Goal: Task Accomplishment & Management: Manage account settings

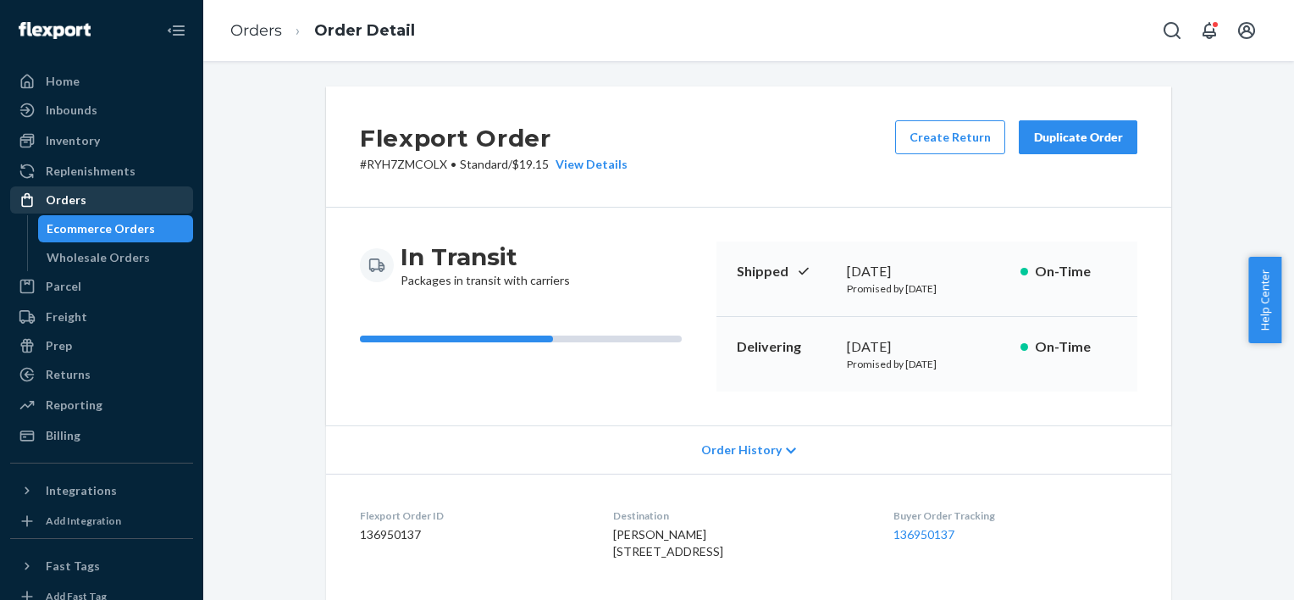
drag, startPoint x: 91, startPoint y: 200, endPoint x: 111, endPoint y: 209, distance: 21.6
click at [91, 200] on div "Orders" at bounding box center [102, 200] width 180 height 24
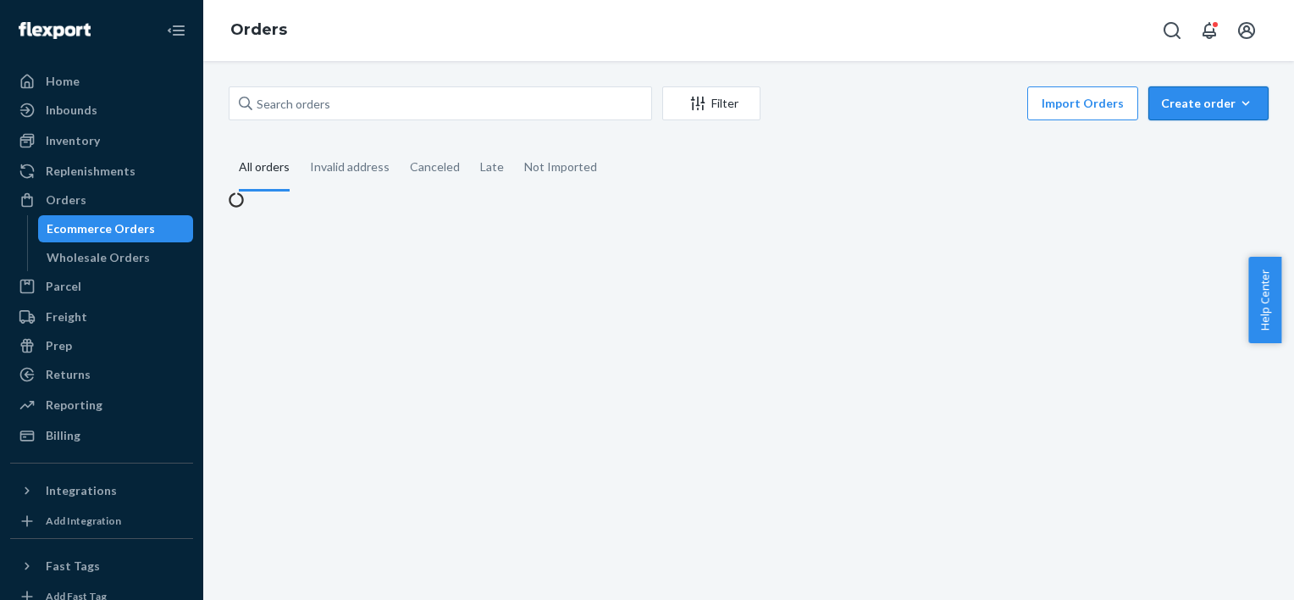
click at [1242, 99] on div "Create order" at bounding box center [1208, 103] width 95 height 17
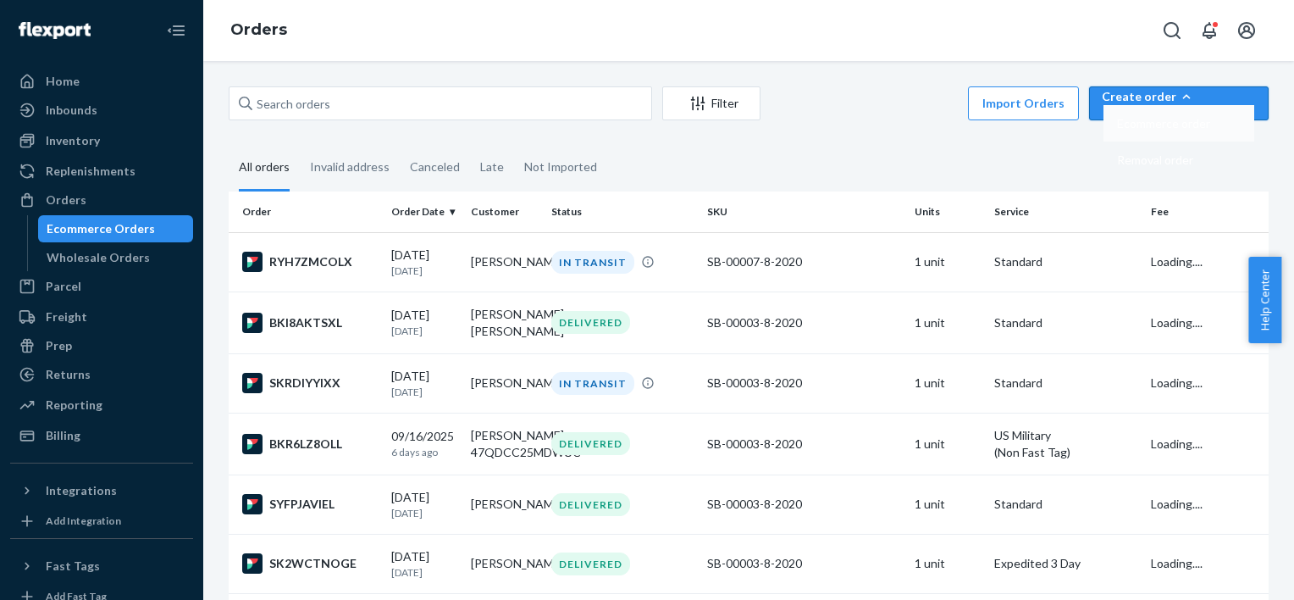
click at [1199, 130] on span "Ecommerce order" at bounding box center [1163, 124] width 93 height 12
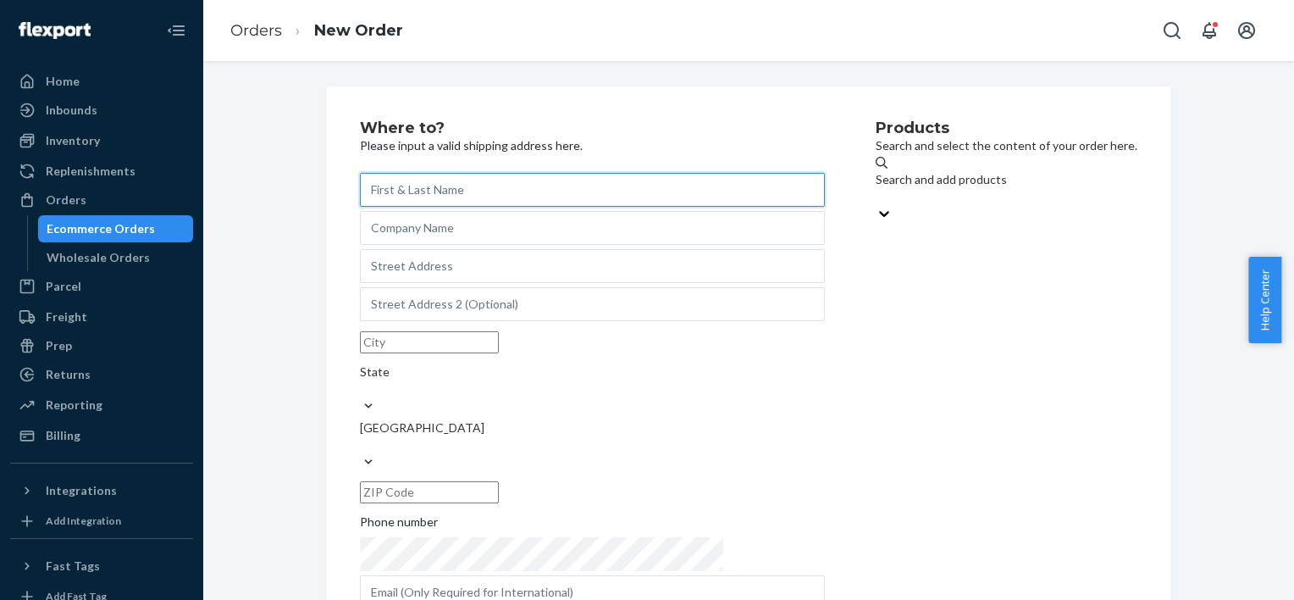
paste input "[PERSON_NAME]"
type input "[PERSON_NAME]"
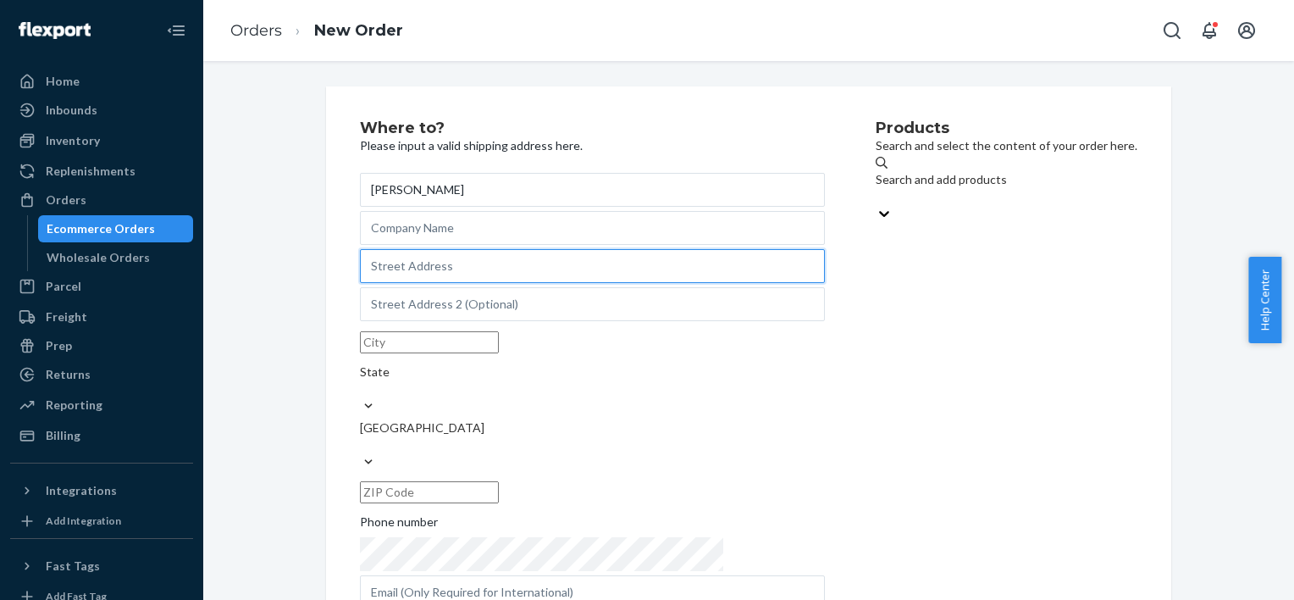
click at [446, 271] on input "text" at bounding box center [592, 266] width 465 height 34
paste input "[STREET_ADDRESS][PERSON_NAME]"
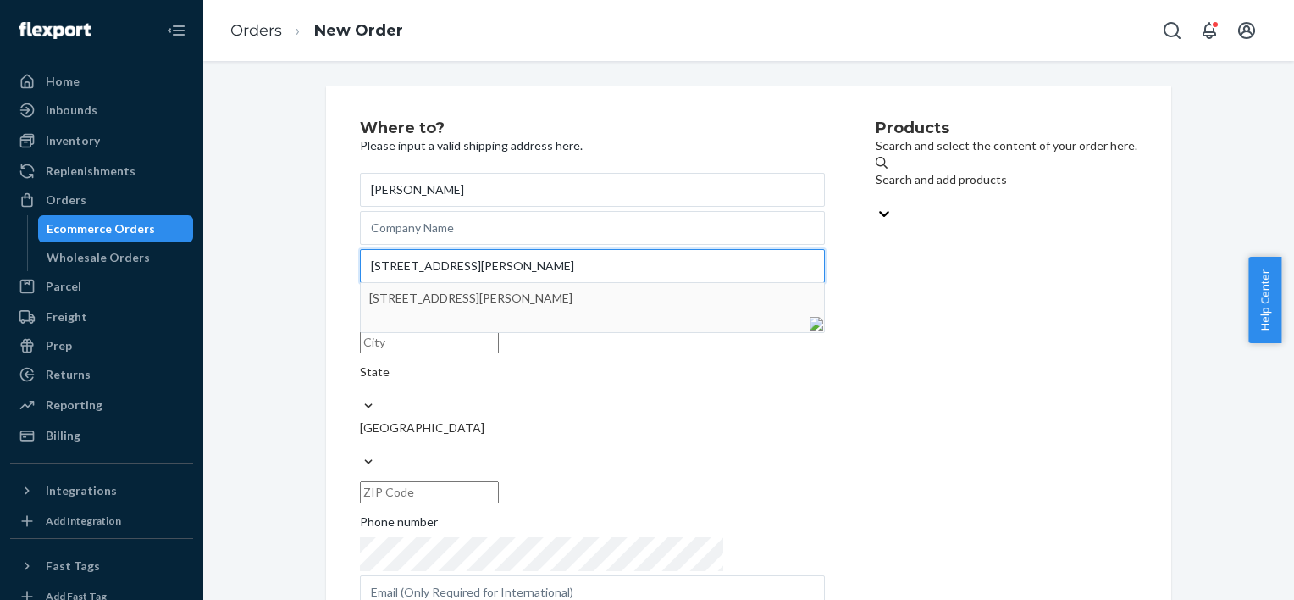
type input "[STREET_ADDRESS][PERSON_NAME]"
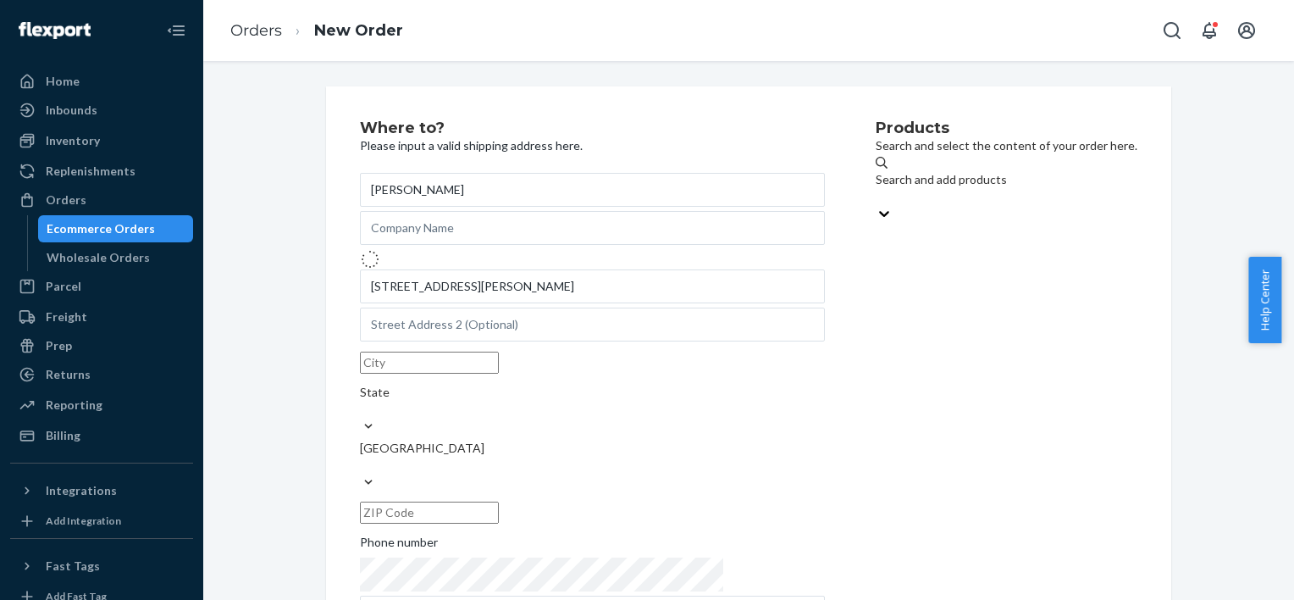
type input "Scotts"
type input "49088"
type input "[STREET_ADDRESS]"
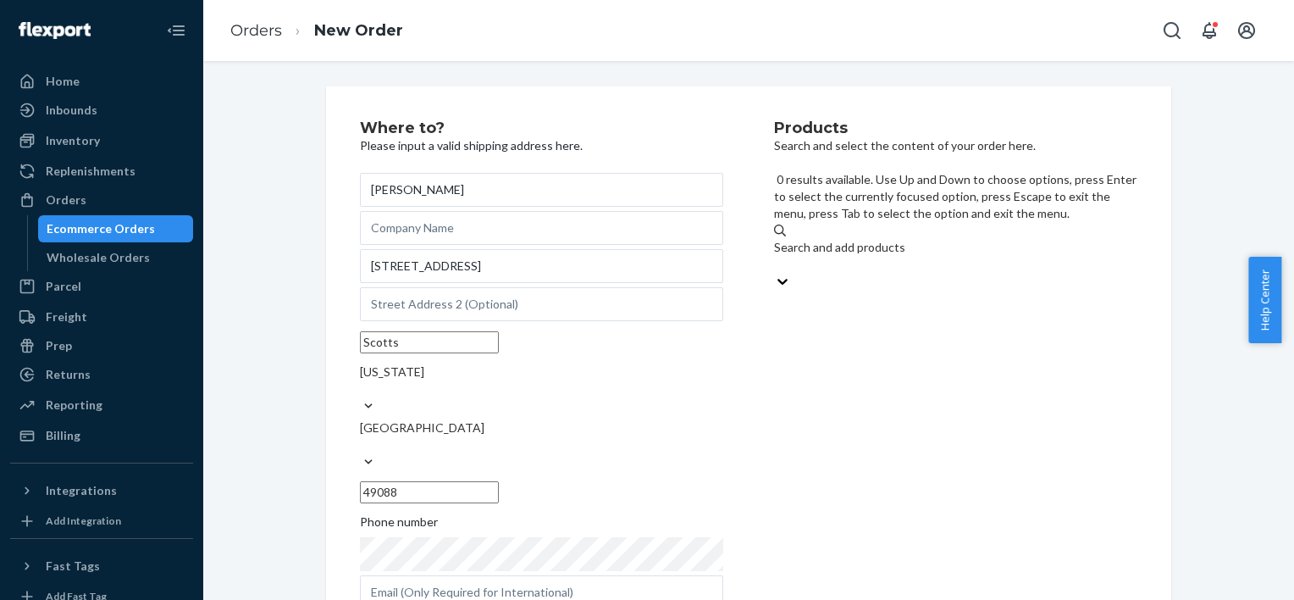
click at [849, 239] on div "Search and add products" at bounding box center [955, 247] width 363 height 17
click at [776, 256] on input "0 results available. Use Up and Down to choose options, press Enter to select t…" at bounding box center [775, 264] width 2 height 17
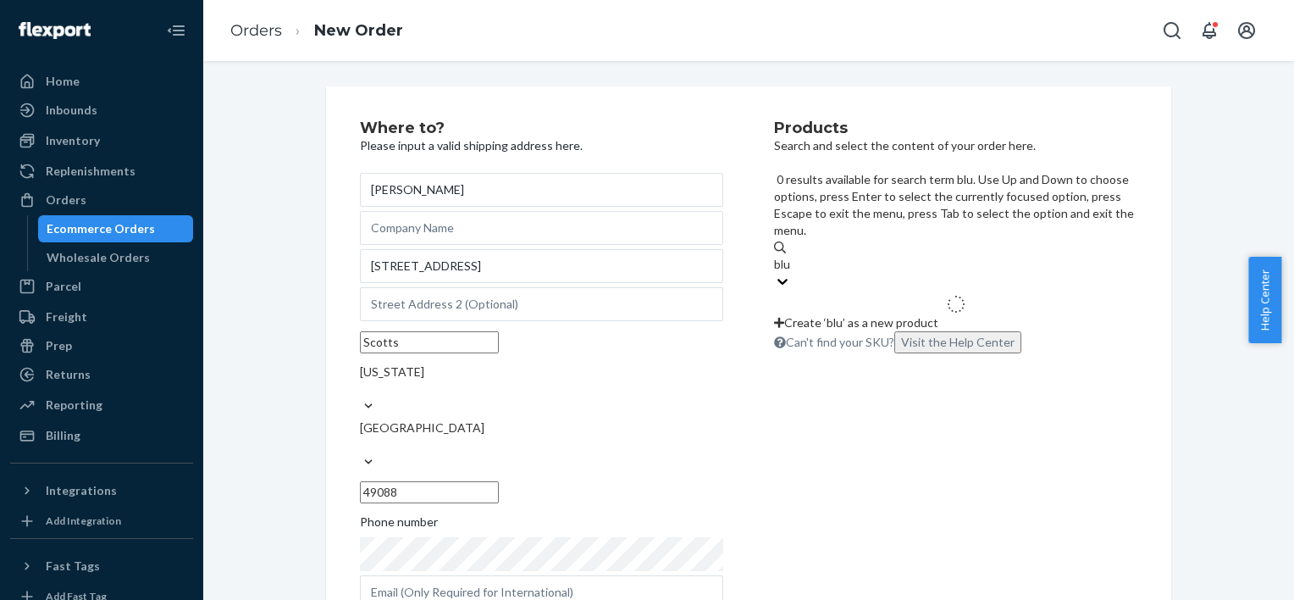
type input "blue"
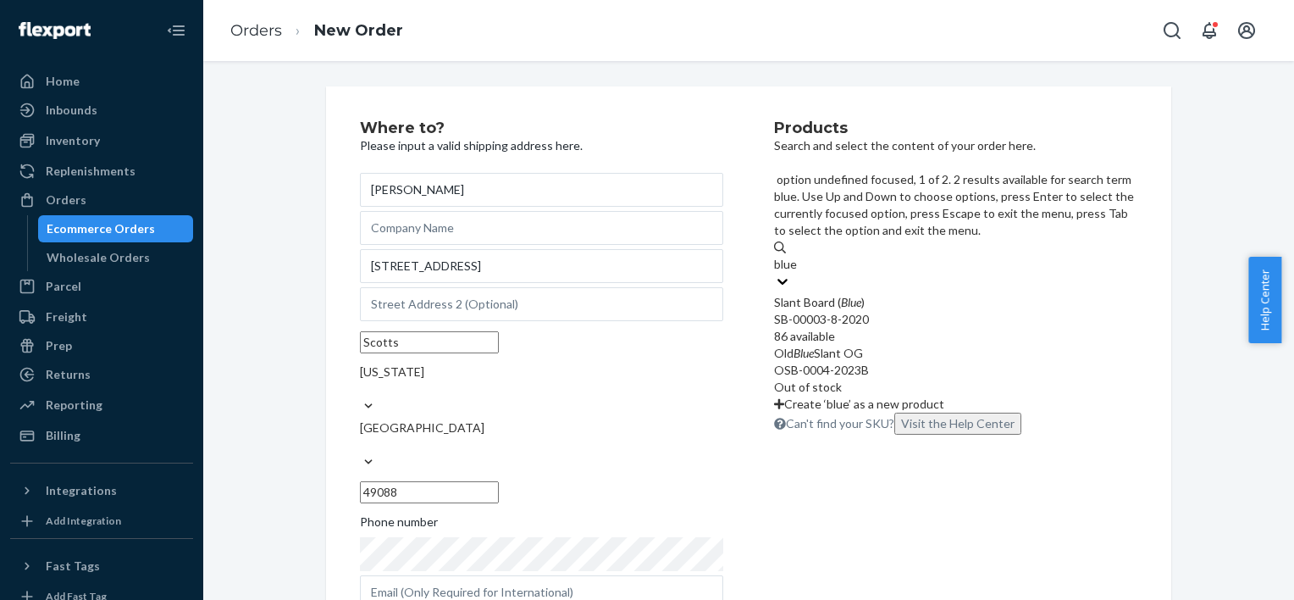
click at [861, 295] on em "Blue" at bounding box center [851, 302] width 20 height 14
click at [799, 256] on input "blue" at bounding box center [786, 264] width 25 height 17
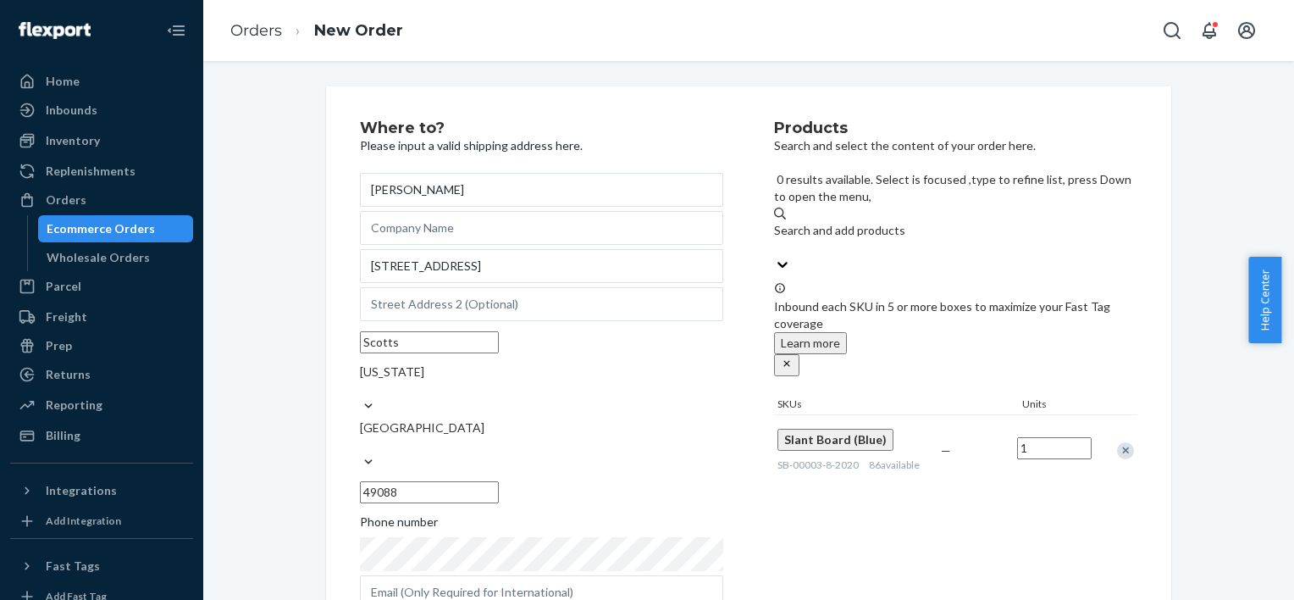
scroll to position [222, 0]
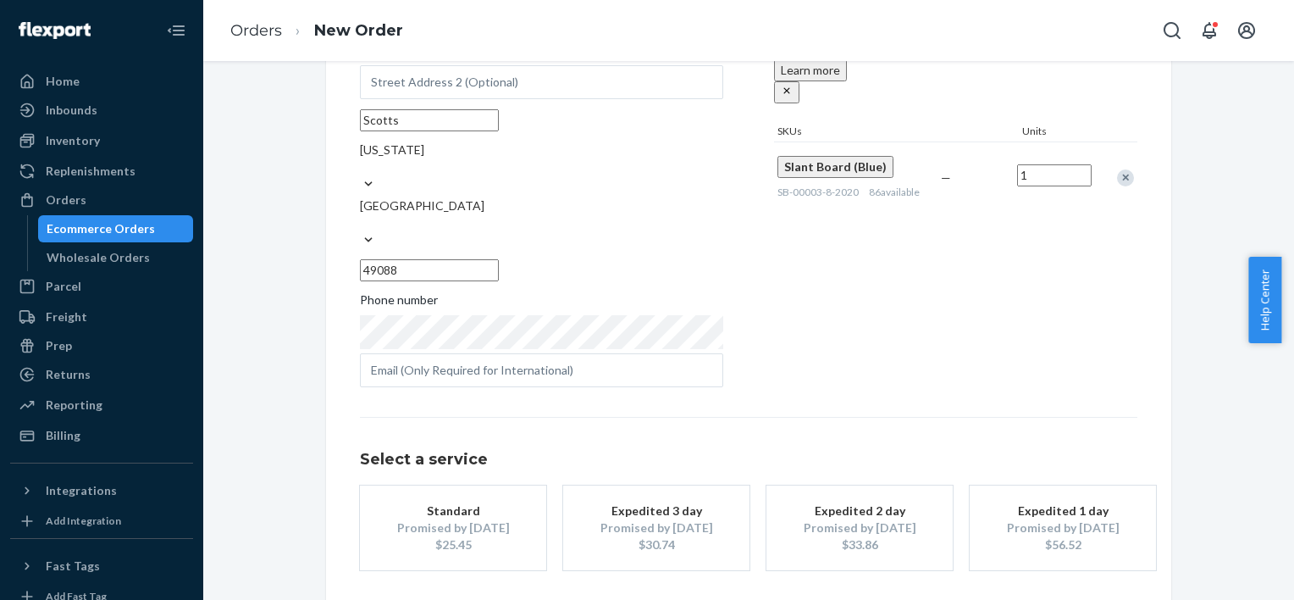
click at [454, 519] on div "Promised by [DATE]" at bounding box center [453, 527] width 136 height 17
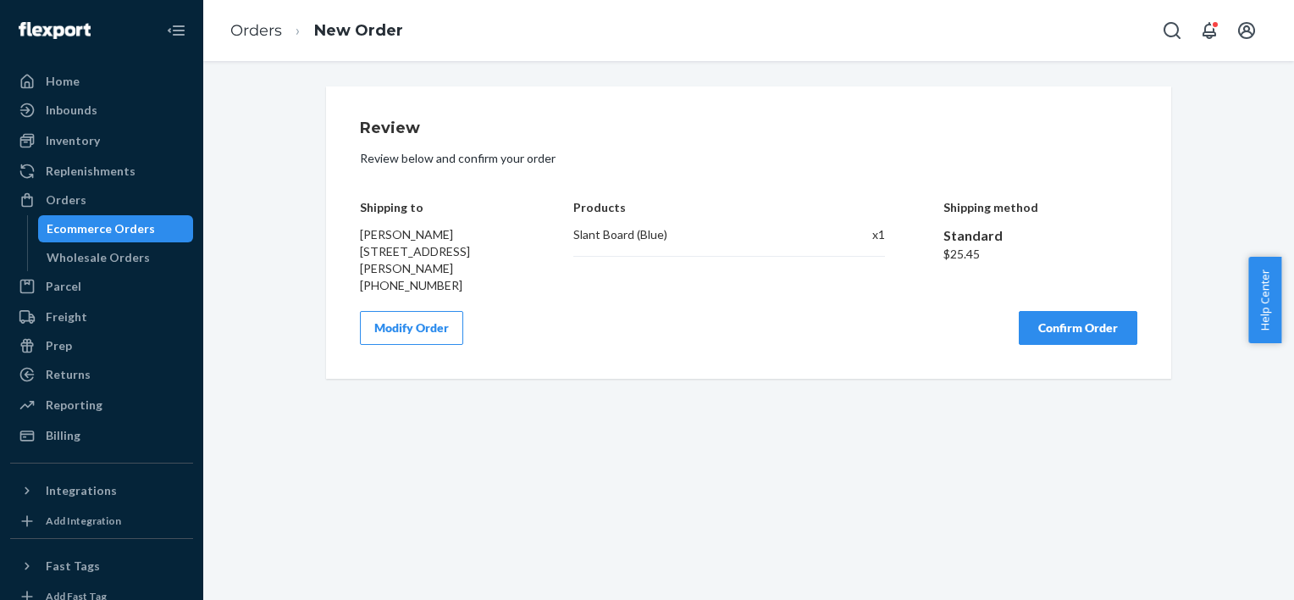
scroll to position [0, 0]
click at [1084, 335] on button "Confirm Order" at bounding box center [1078, 328] width 119 height 34
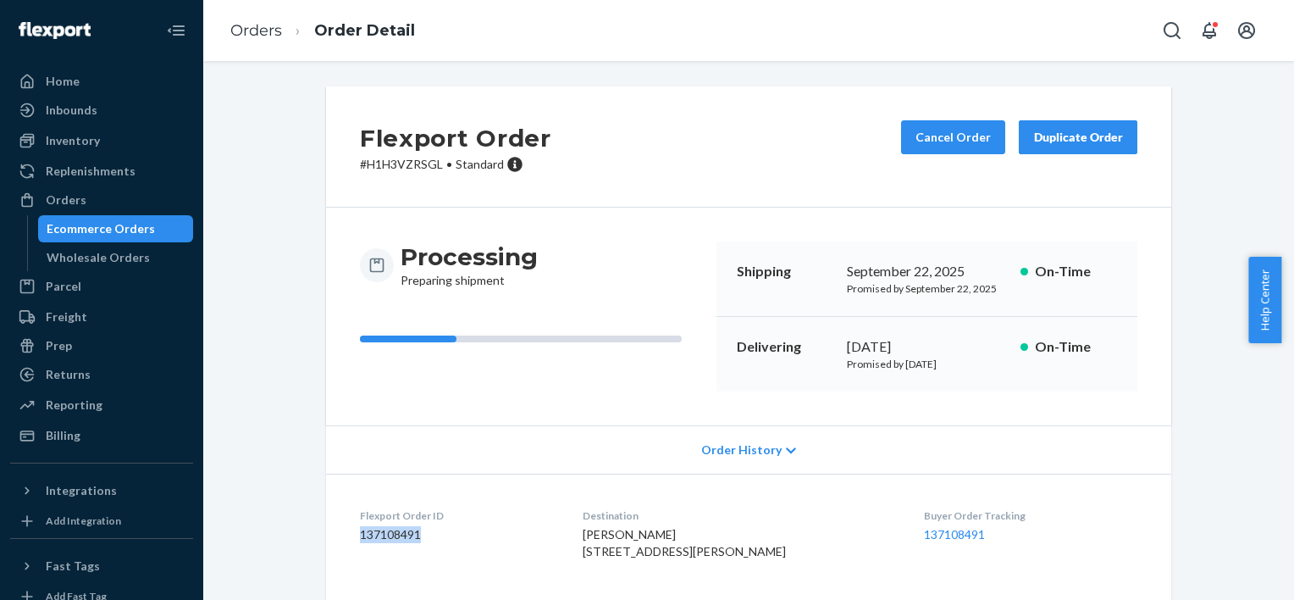
drag, startPoint x: 430, startPoint y: 535, endPoint x: 349, endPoint y: 529, distance: 81.5
click at [349, 529] on dl "Flexport Order ID 137108491 Destination [PERSON_NAME] [STREET_ADDRESS] US Buyer…" at bounding box center [748, 537] width 845 height 127
copy dd "137108491"
drag, startPoint x: 113, startPoint y: 197, endPoint x: 208, endPoint y: 201, distance: 95.0
click at [113, 197] on div "Orders" at bounding box center [102, 200] width 180 height 24
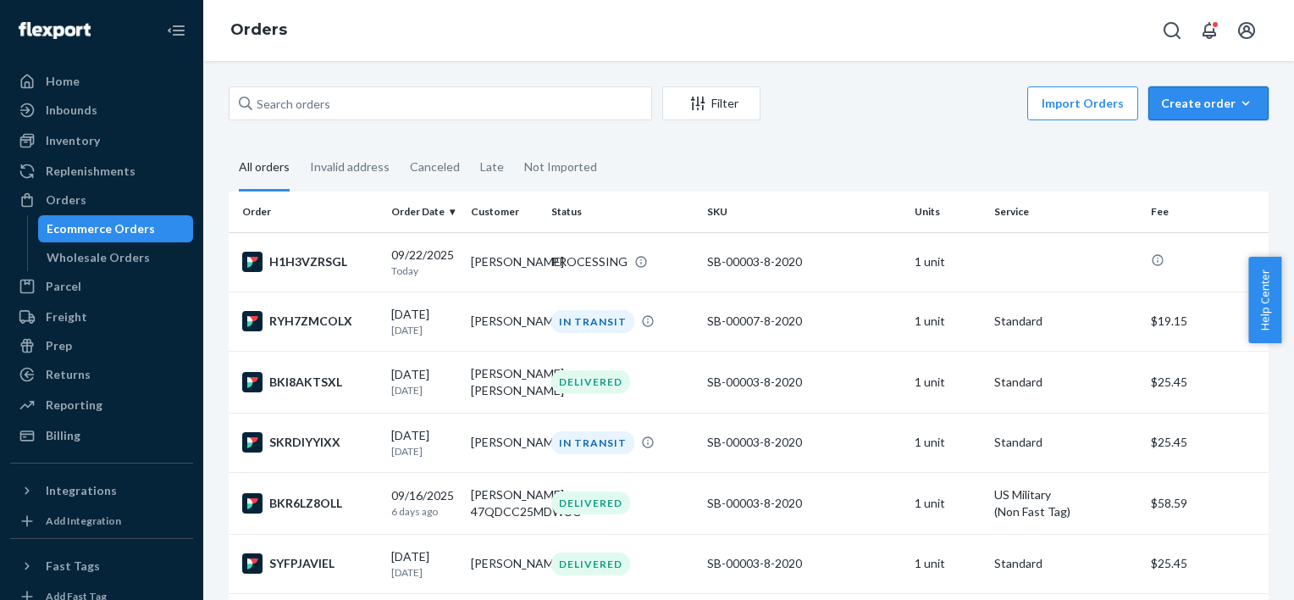
click at [1238, 105] on icon "button" at bounding box center [1246, 103] width 17 height 17
click at [1199, 130] on span "Ecommerce order" at bounding box center [1163, 124] width 93 height 12
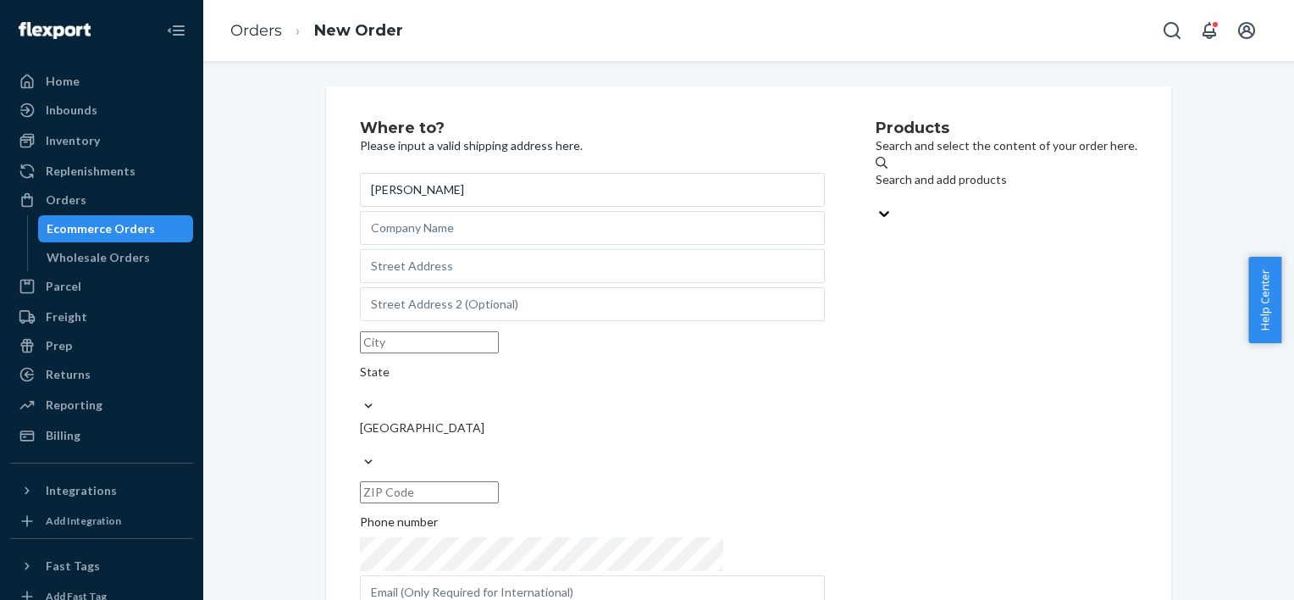
type input "[PERSON_NAME]"
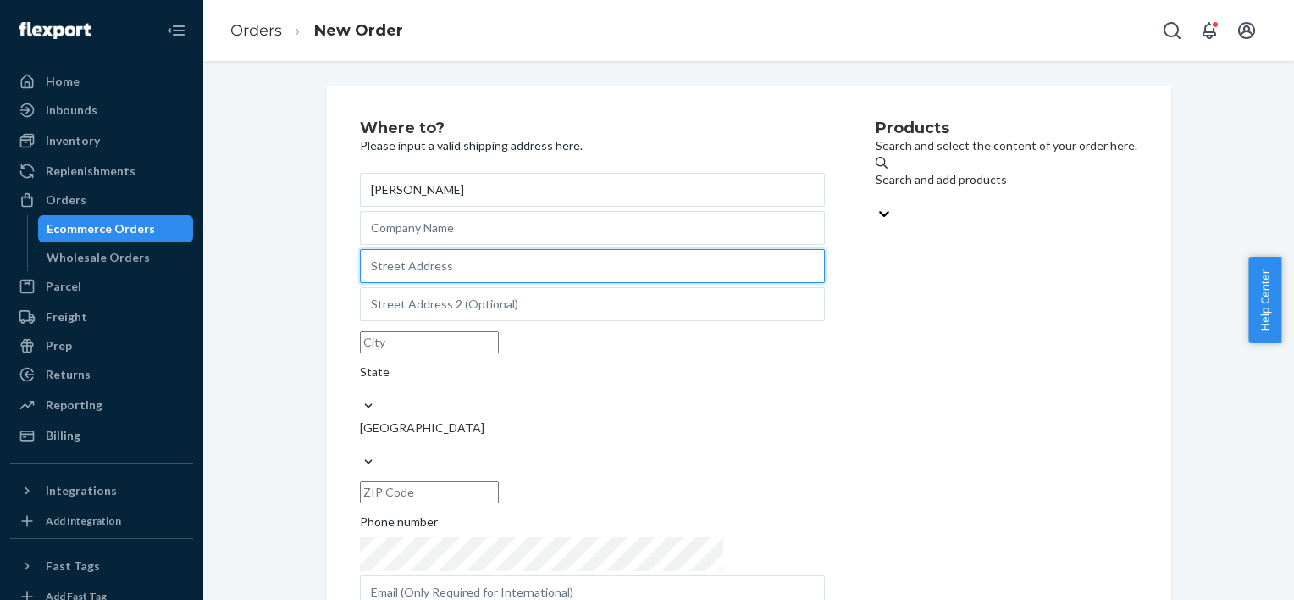
click at [479, 282] on input "text" at bounding box center [592, 266] width 465 height 34
paste input "[STREET_ADDRESS][PERSON_NAME]"
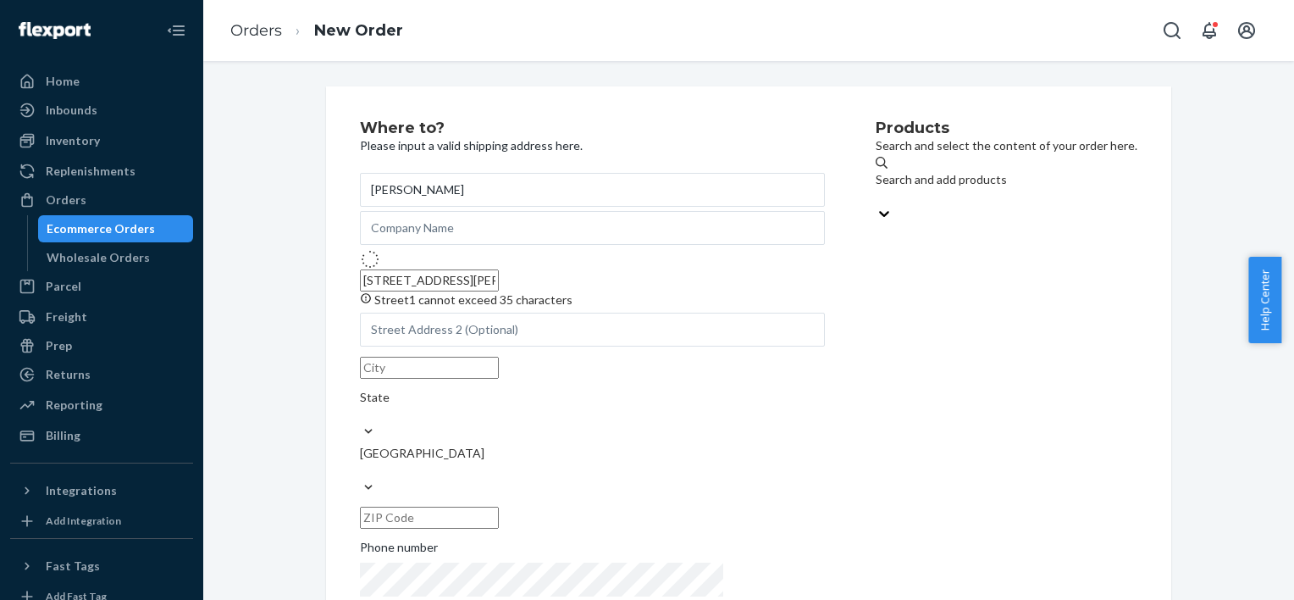
type input "[STREET_ADDRESS][PERSON_NAME]"
type input "Sevierville"
type input "37876"
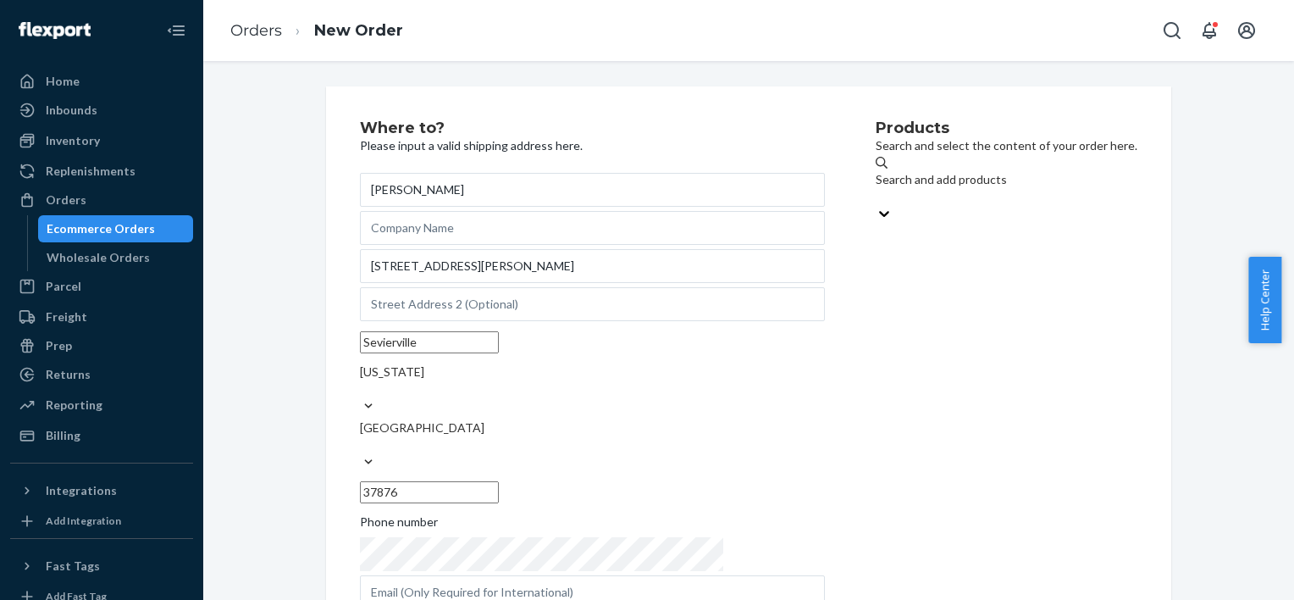
click at [876, 188] on div "Search and add products" at bounding box center [1007, 179] width 262 height 17
click at [876, 189] on input "Search and add products" at bounding box center [877, 196] width 2 height 17
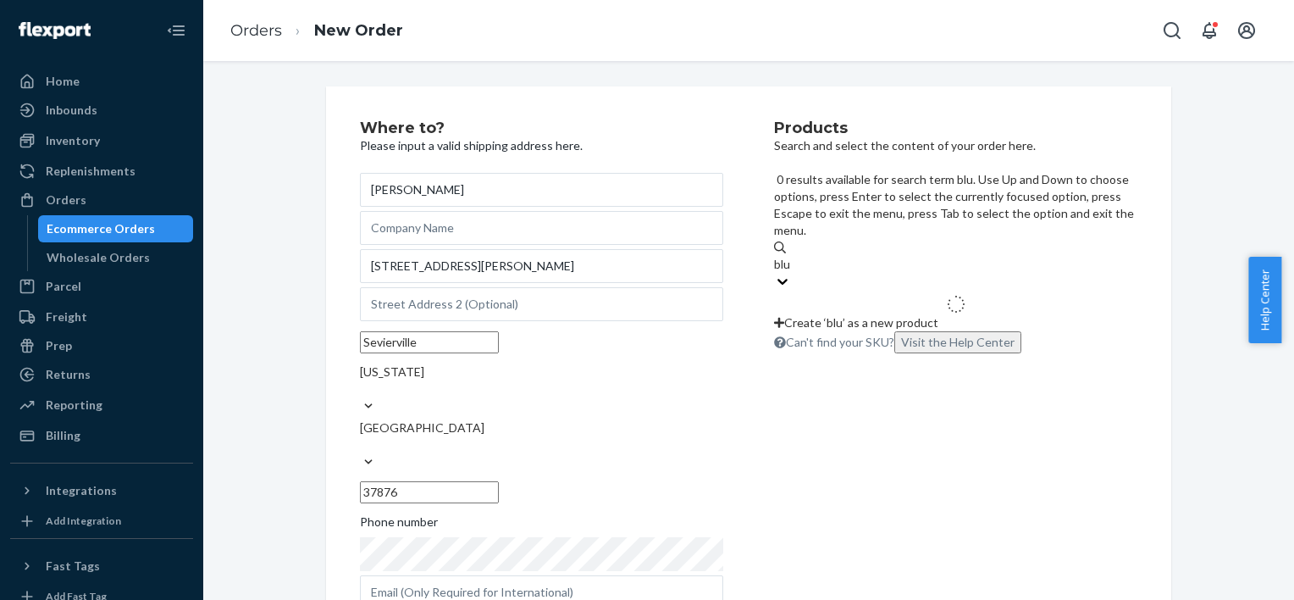
type input "blue"
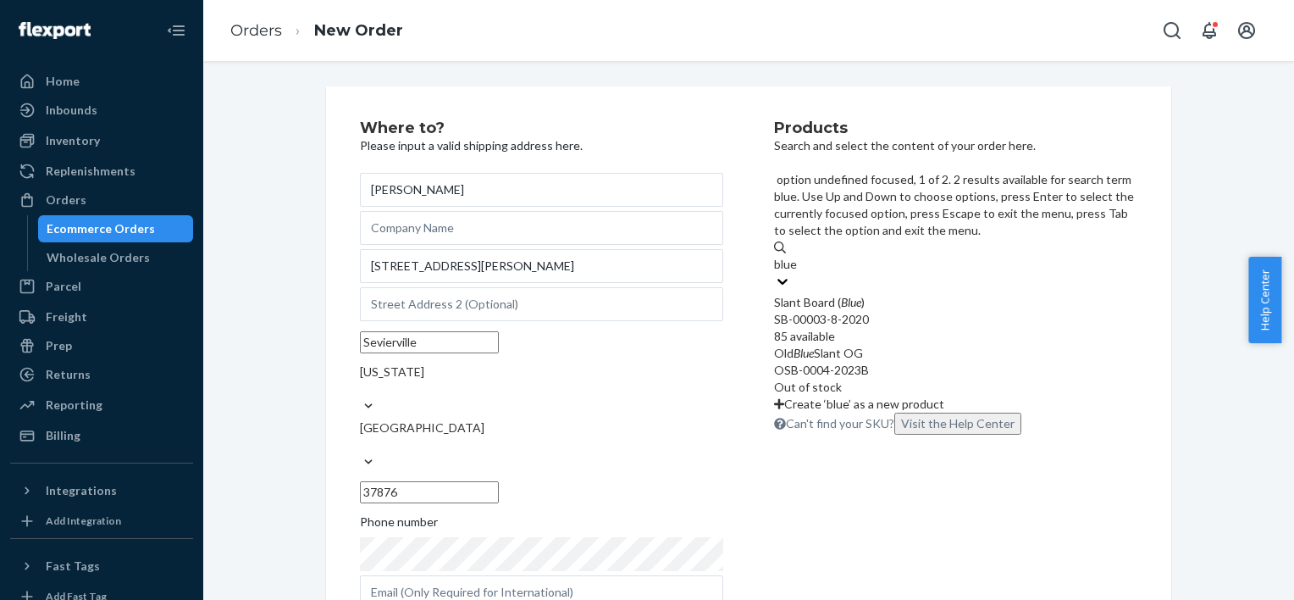
click at [868, 311] on div "SB-00003-8-2020" at bounding box center [955, 319] width 363 height 17
click at [799, 256] on input "blue" at bounding box center [786, 264] width 25 height 17
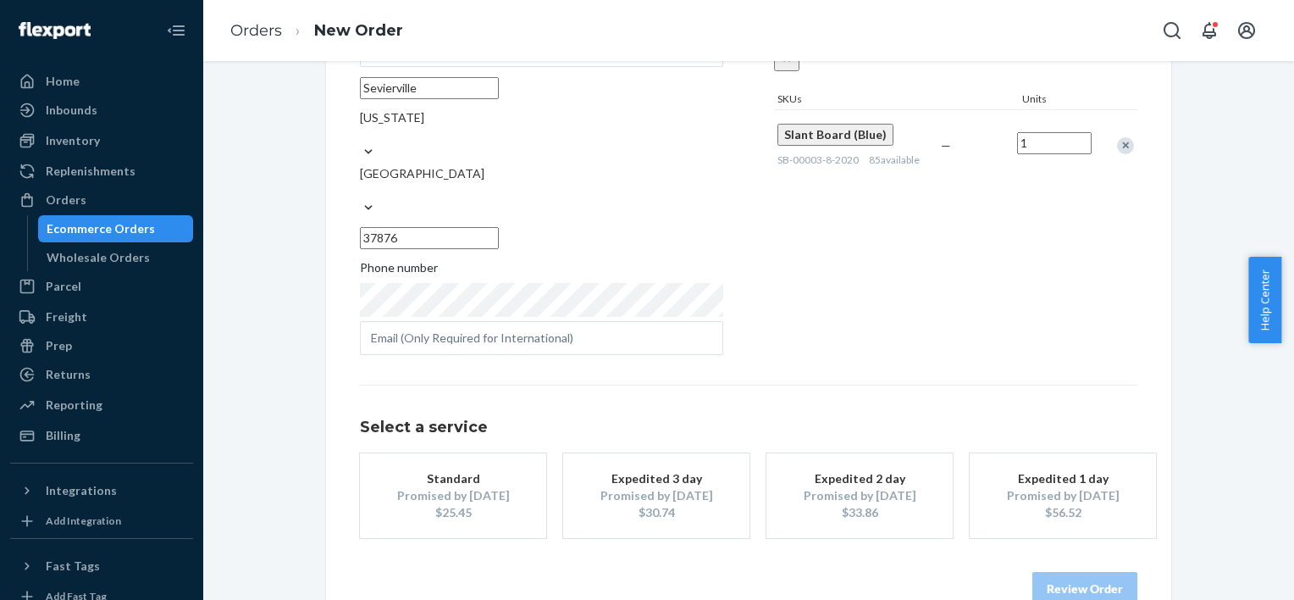
scroll to position [256, 0]
click at [505, 502] on div "$25.45" at bounding box center [453, 510] width 136 height 17
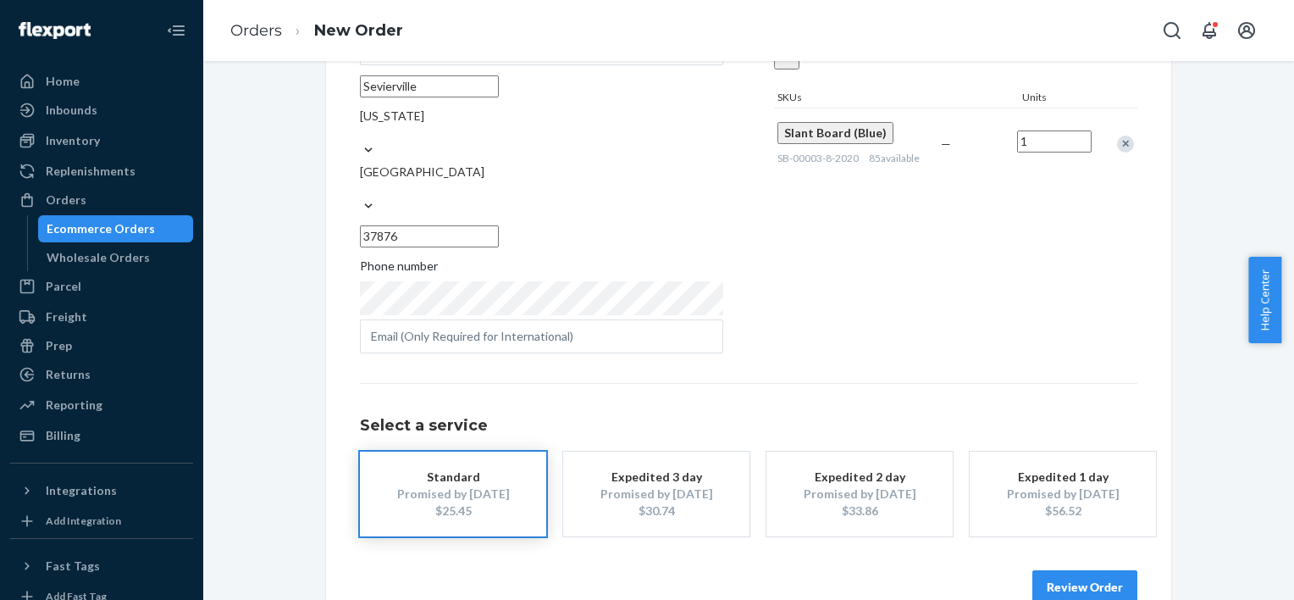
click at [1094, 570] on button "Review Order" at bounding box center [1085, 587] width 105 height 34
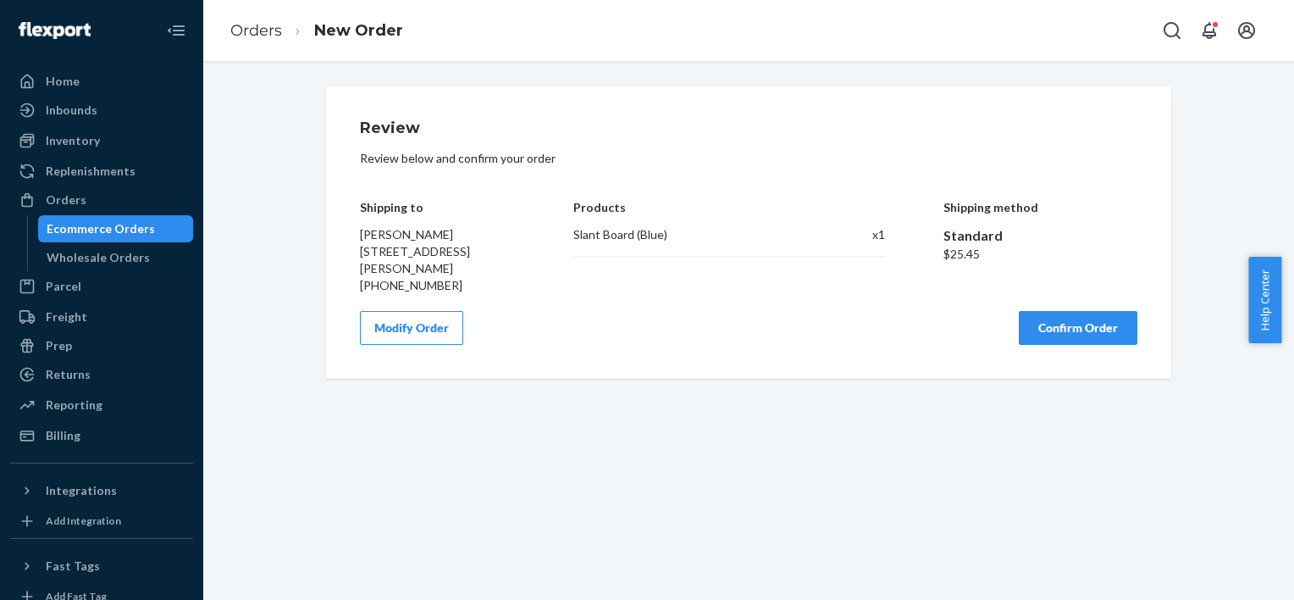
scroll to position [0, 0]
click at [1054, 325] on button "Confirm Order" at bounding box center [1078, 328] width 119 height 34
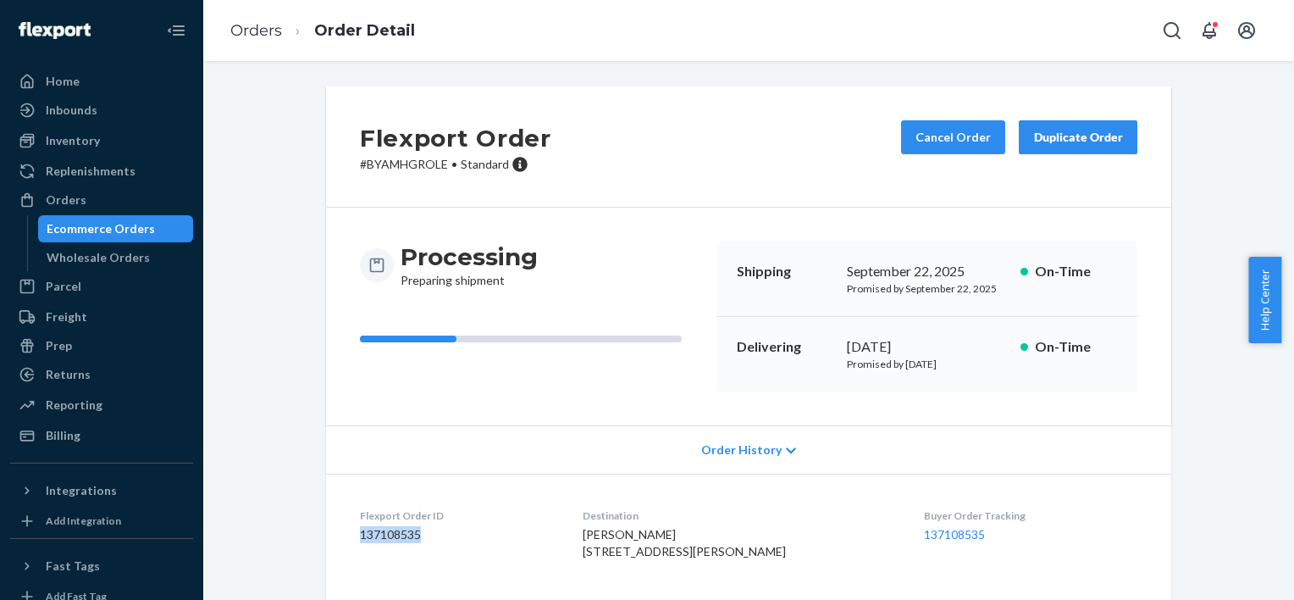
drag, startPoint x: 420, startPoint y: 533, endPoint x: 352, endPoint y: 533, distance: 67.8
click at [352, 533] on dl "Flexport Order ID 137108535 Destination [PERSON_NAME] [STREET_ADDRESS][PERSON_N…" at bounding box center [748, 537] width 845 height 127
copy dd "137108535"
click at [82, 194] on div "Orders" at bounding box center [66, 199] width 41 height 17
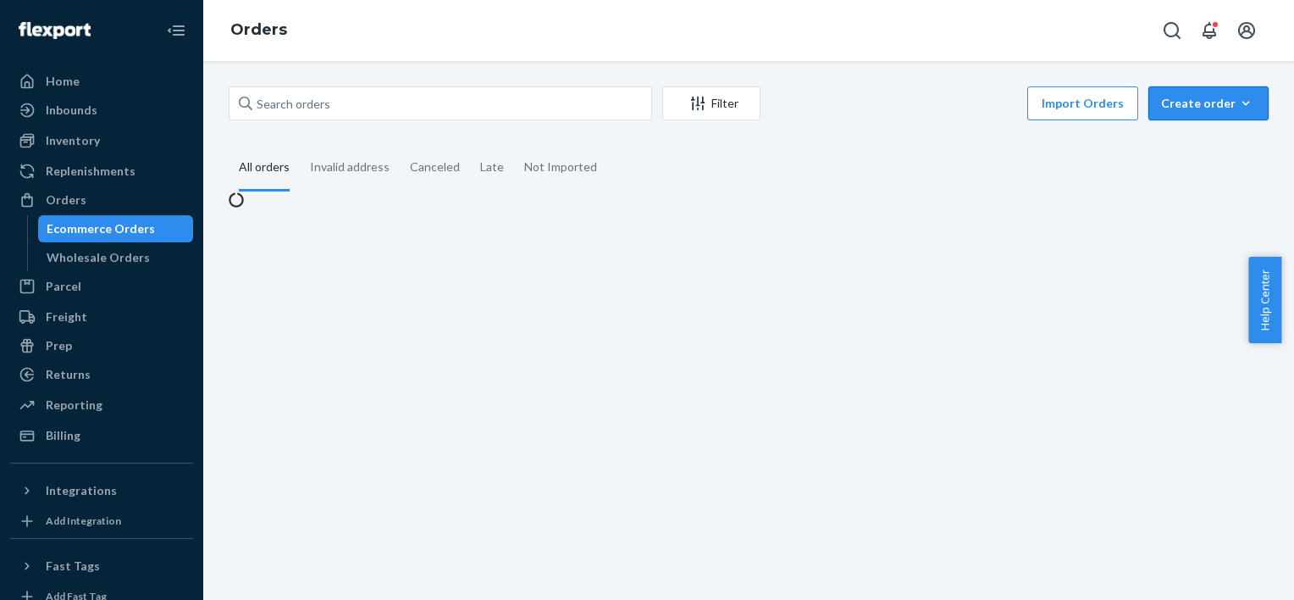
click at [1242, 98] on div "Create order" at bounding box center [1208, 103] width 95 height 17
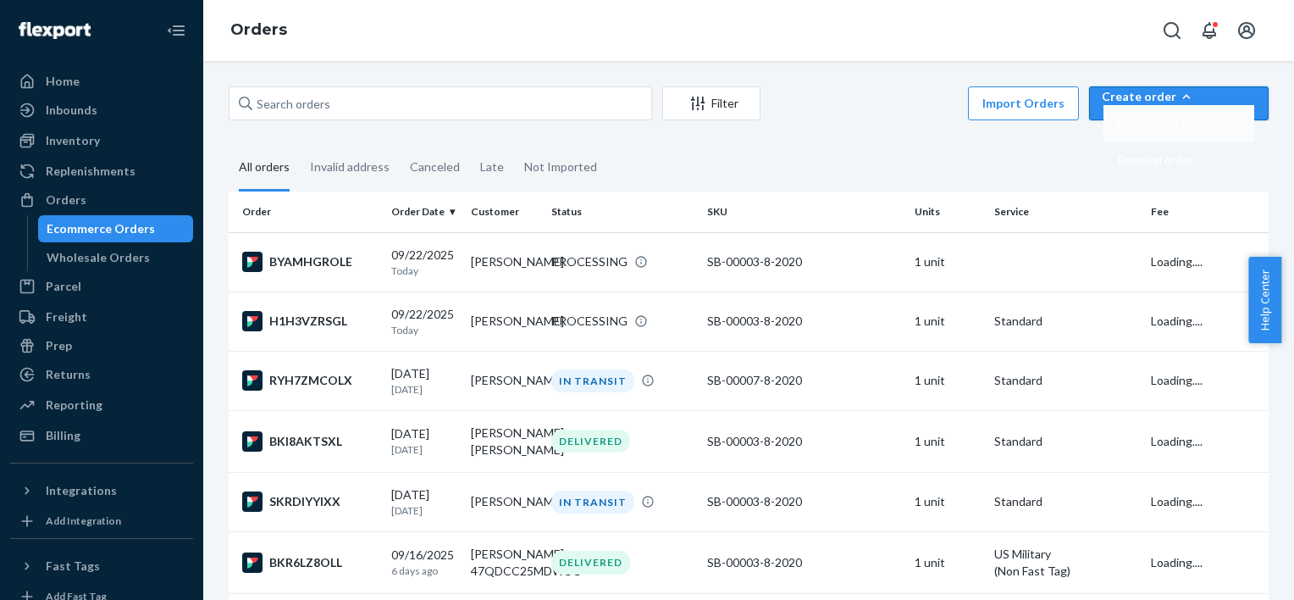
click at [1177, 130] on span "Ecommerce order" at bounding box center [1163, 124] width 93 height 12
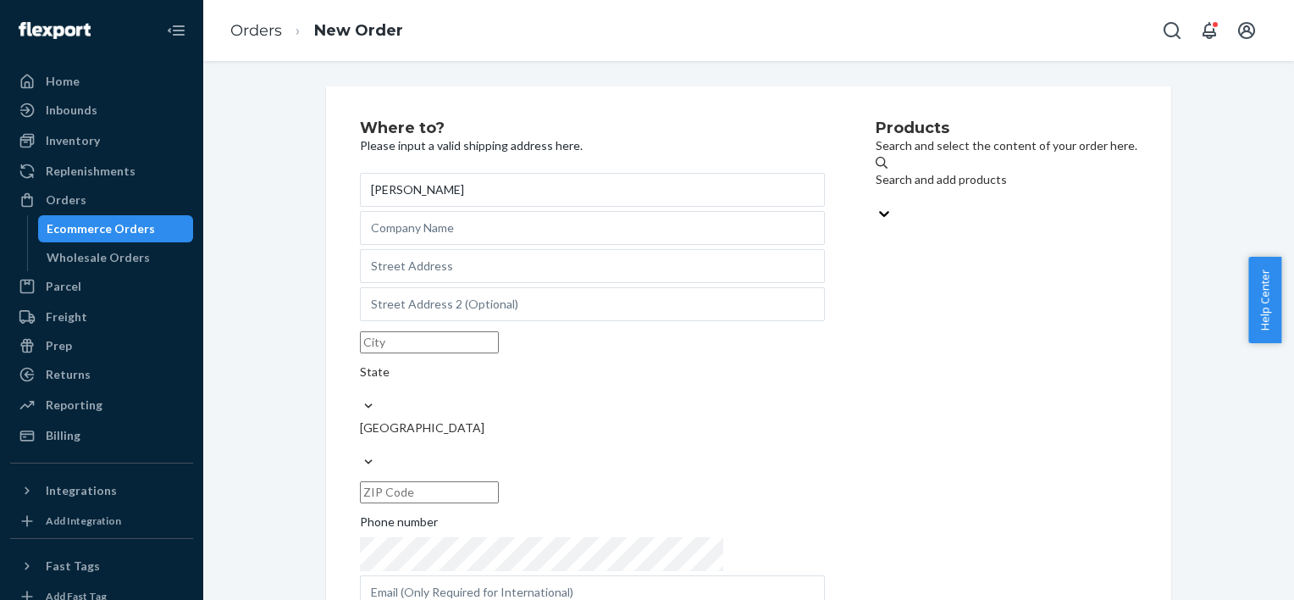
type input "[PERSON_NAME]"
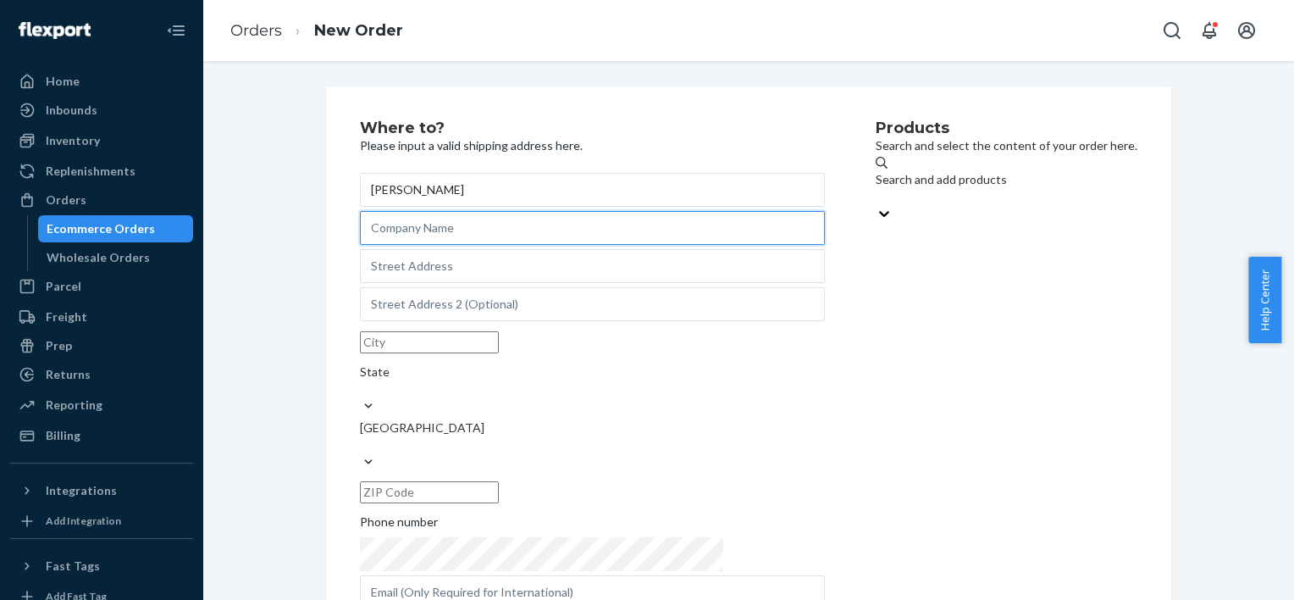
click at [456, 242] on input "text" at bounding box center [592, 228] width 465 height 34
paste input "BodybyDeb"
type input "BodybyDeb"
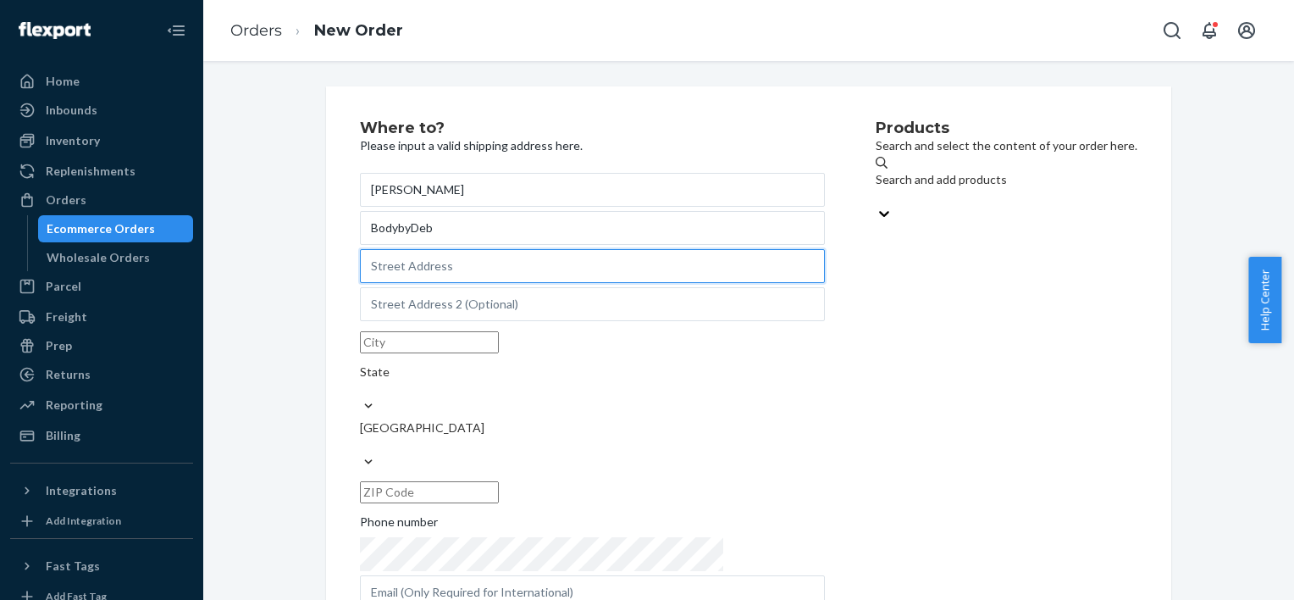
click at [397, 283] on input "text" at bounding box center [592, 266] width 465 height 34
paste input "[STREET_ADDRESS]"
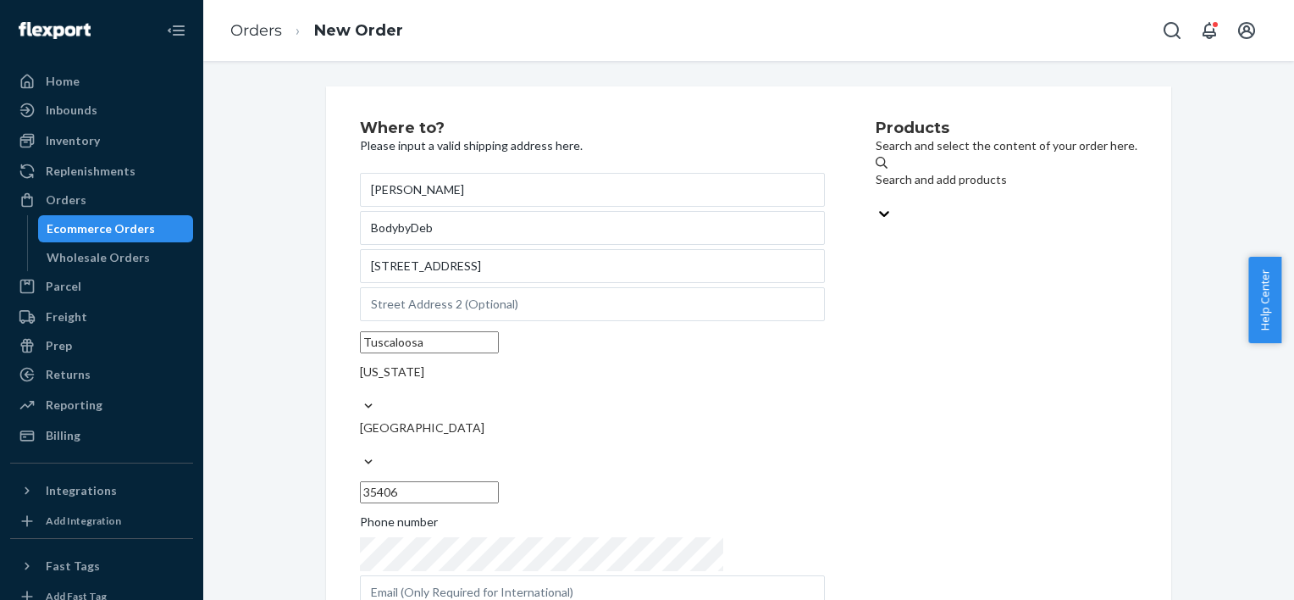
type input "[STREET_ADDRESS]"
type input "Tuscaloosa"
type input "35406"
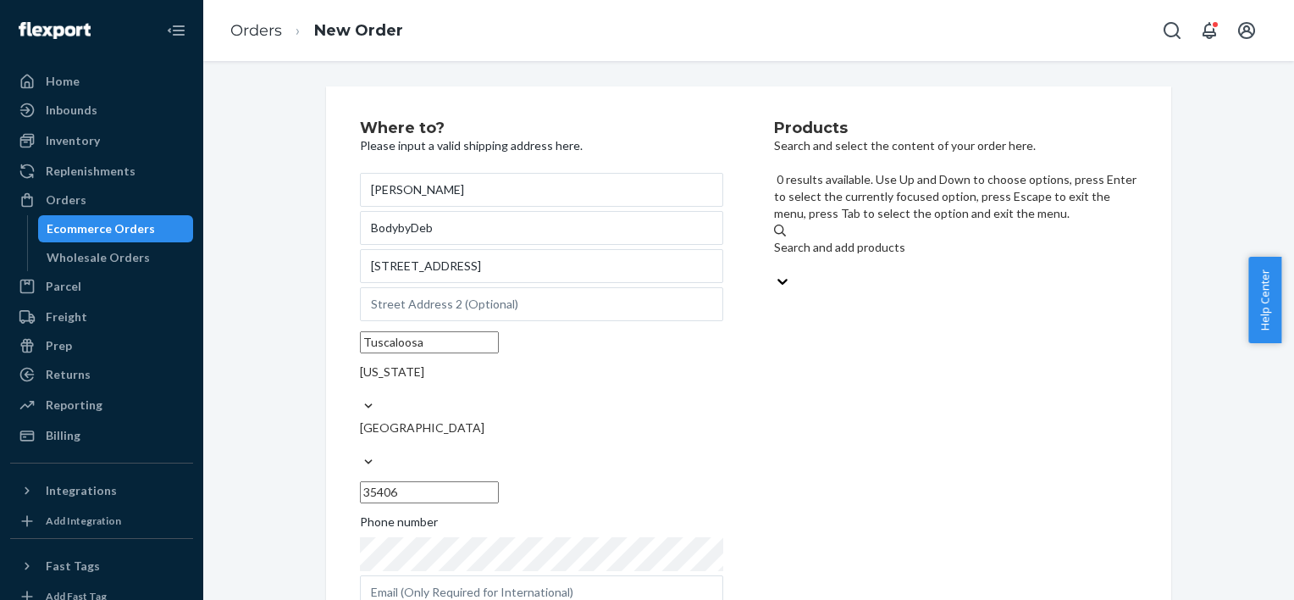
click at [849, 239] on div "Search and add products" at bounding box center [955, 256] width 363 height 34
click at [776, 256] on input "0 results available. Use Up and Down to choose options, press Enter to select t…" at bounding box center [775, 264] width 2 height 17
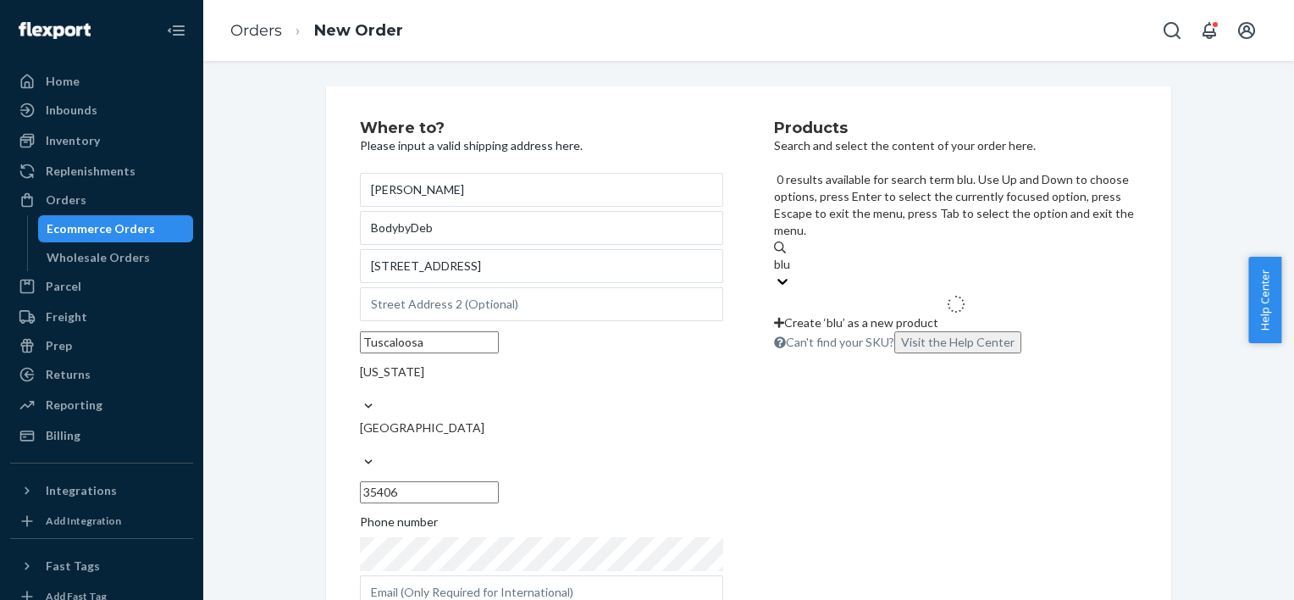
type input "blue"
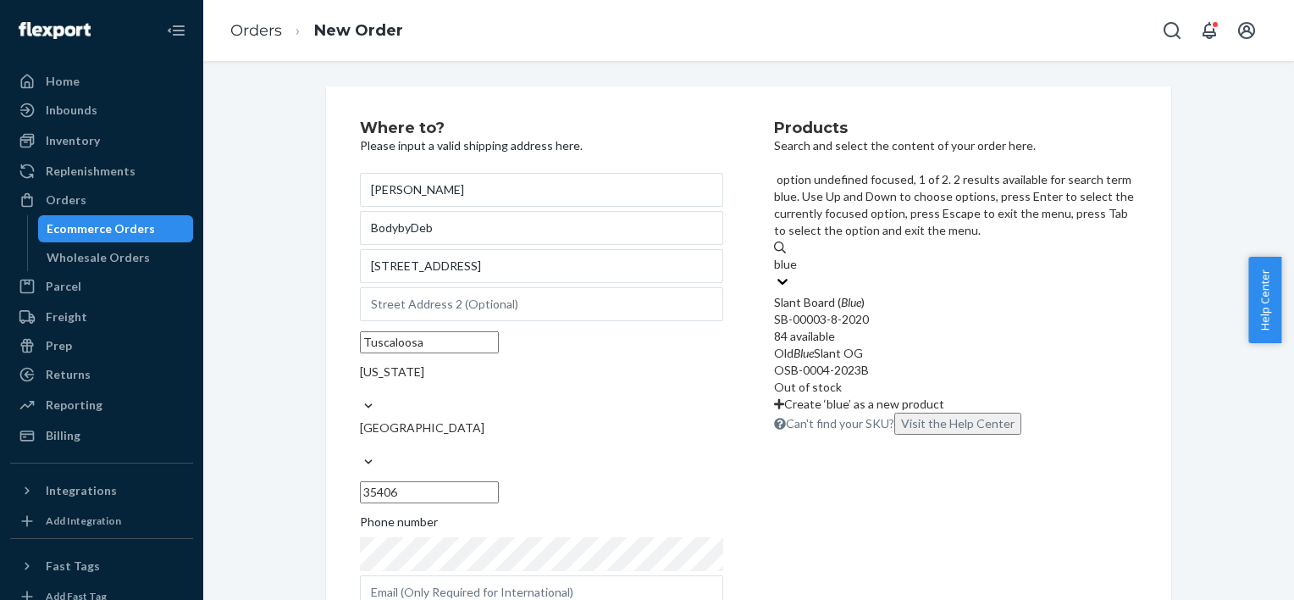
click at [878, 311] on div "SB-00003-8-2020" at bounding box center [955, 319] width 363 height 17
click at [799, 256] on input "blue" at bounding box center [786, 264] width 25 height 17
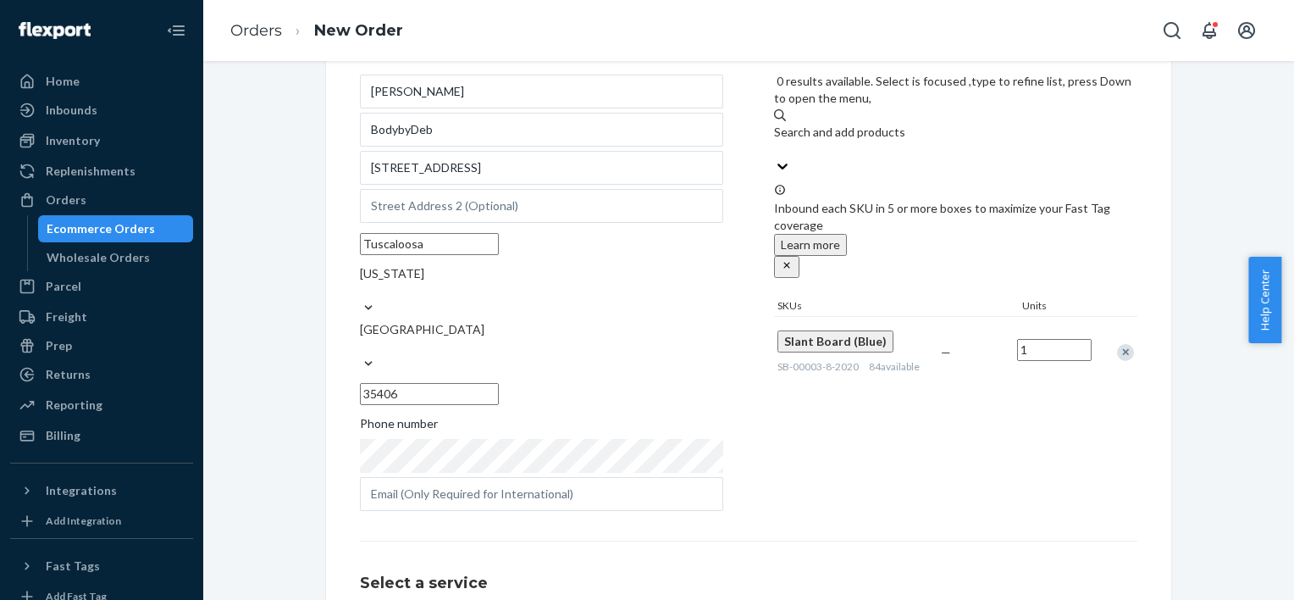
scroll to position [222, 0]
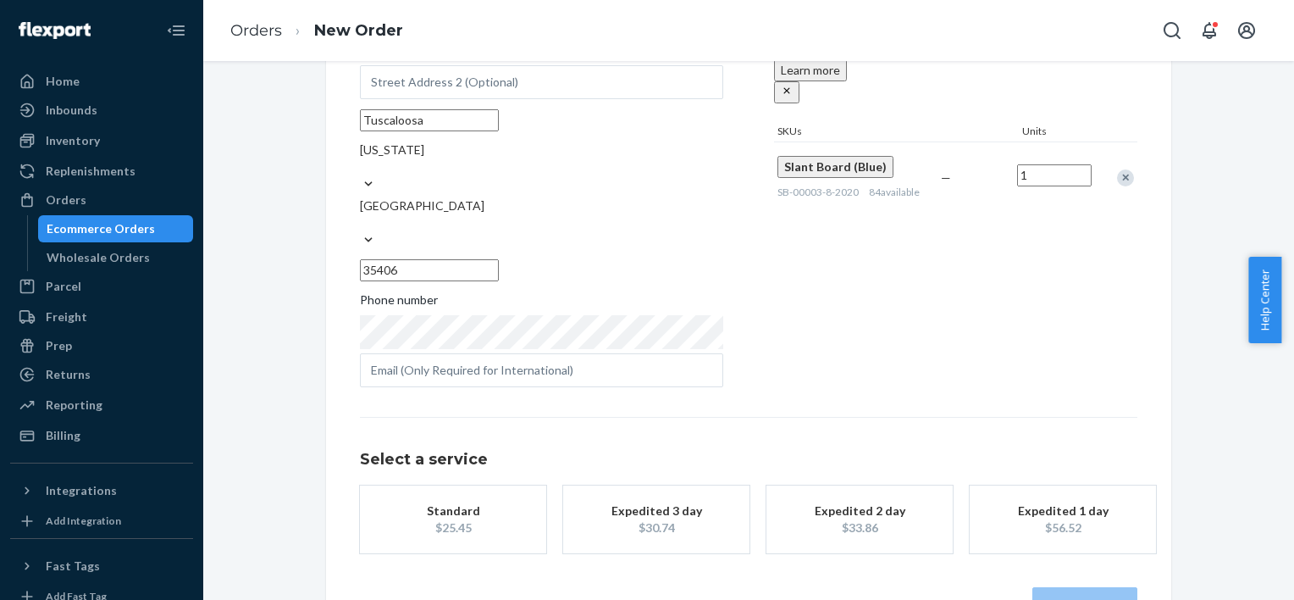
drag, startPoint x: 461, startPoint y: 479, endPoint x: 539, endPoint y: 504, distance: 81.7
click at [461, 502] on div "Standard" at bounding box center [453, 510] width 136 height 17
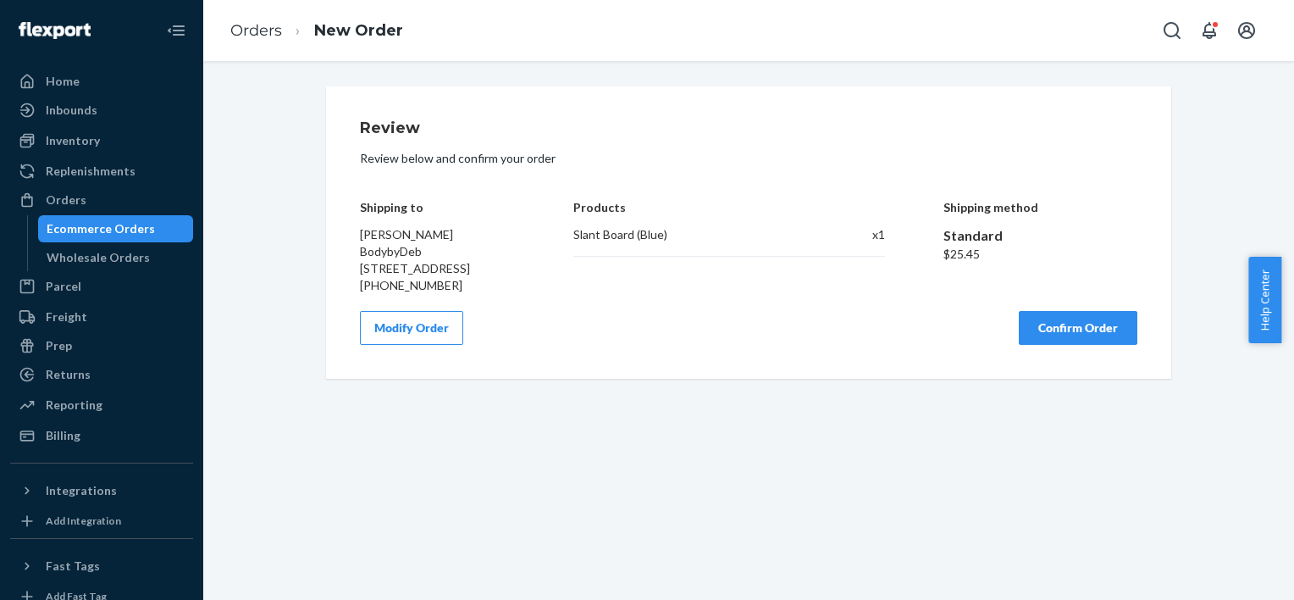
click at [1075, 345] on button "Confirm Order" at bounding box center [1078, 328] width 119 height 34
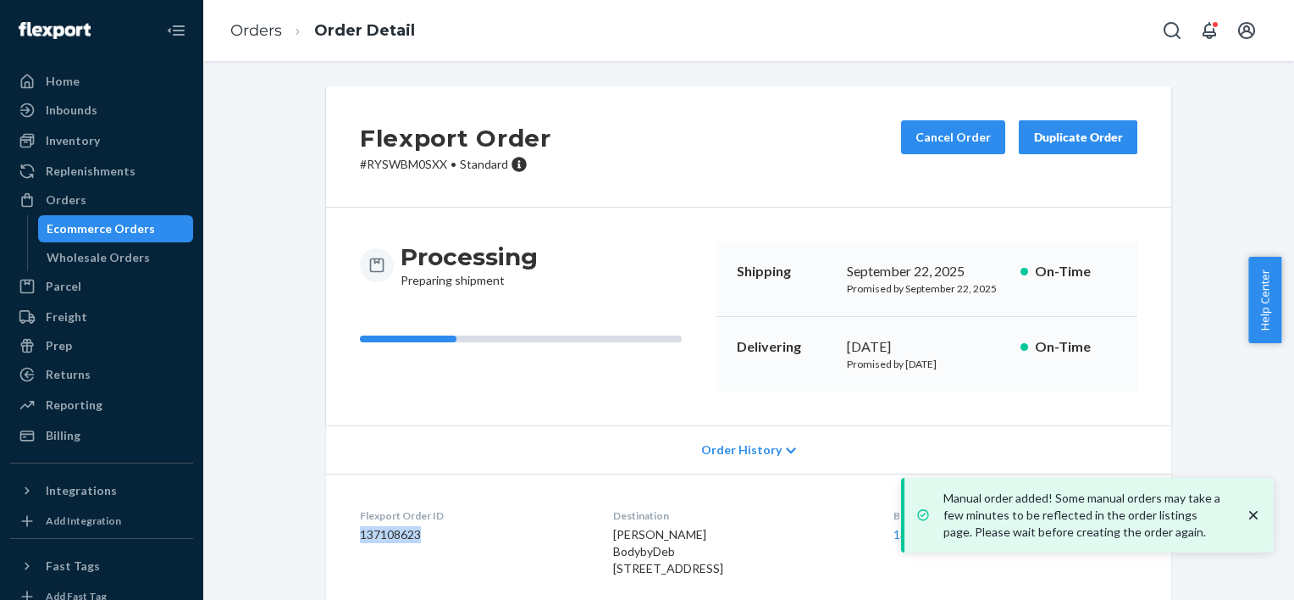
drag, startPoint x: 415, startPoint y: 532, endPoint x: 344, endPoint y: 534, distance: 71.2
click at [344, 534] on dl "Flexport Order ID 137108623 Destination [PERSON_NAME] BodybyDeb [STREET_ADDRESS…" at bounding box center [748, 546] width 845 height 144
copy dd "137108623"
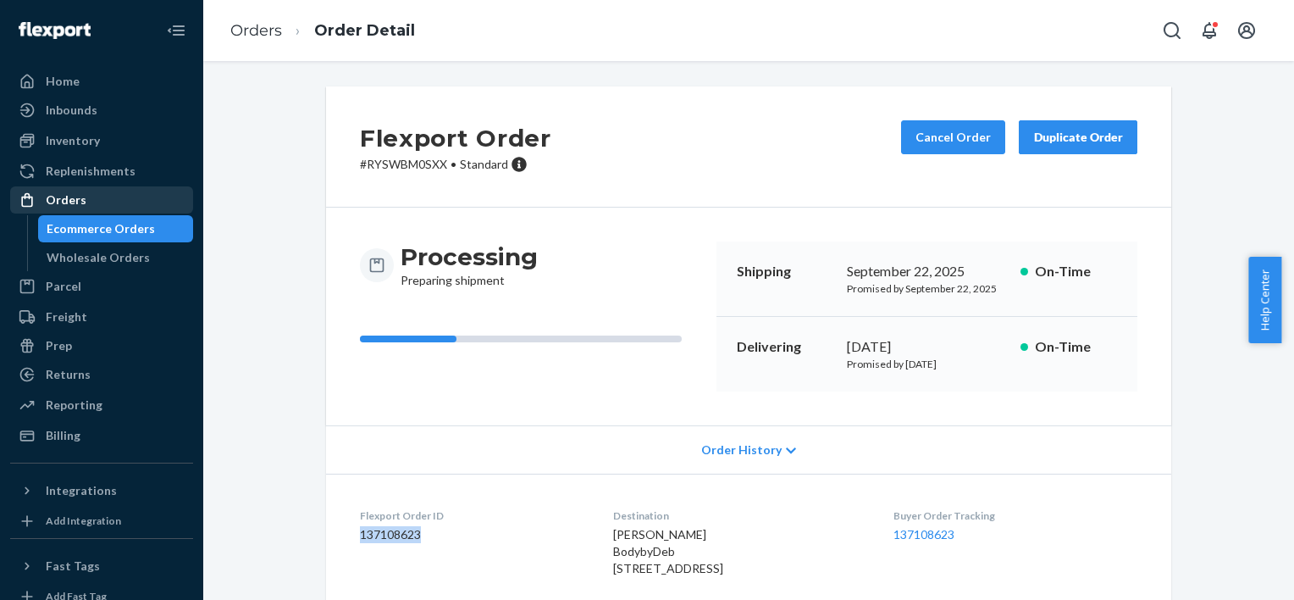
click at [77, 196] on div "Orders" at bounding box center [66, 199] width 41 height 17
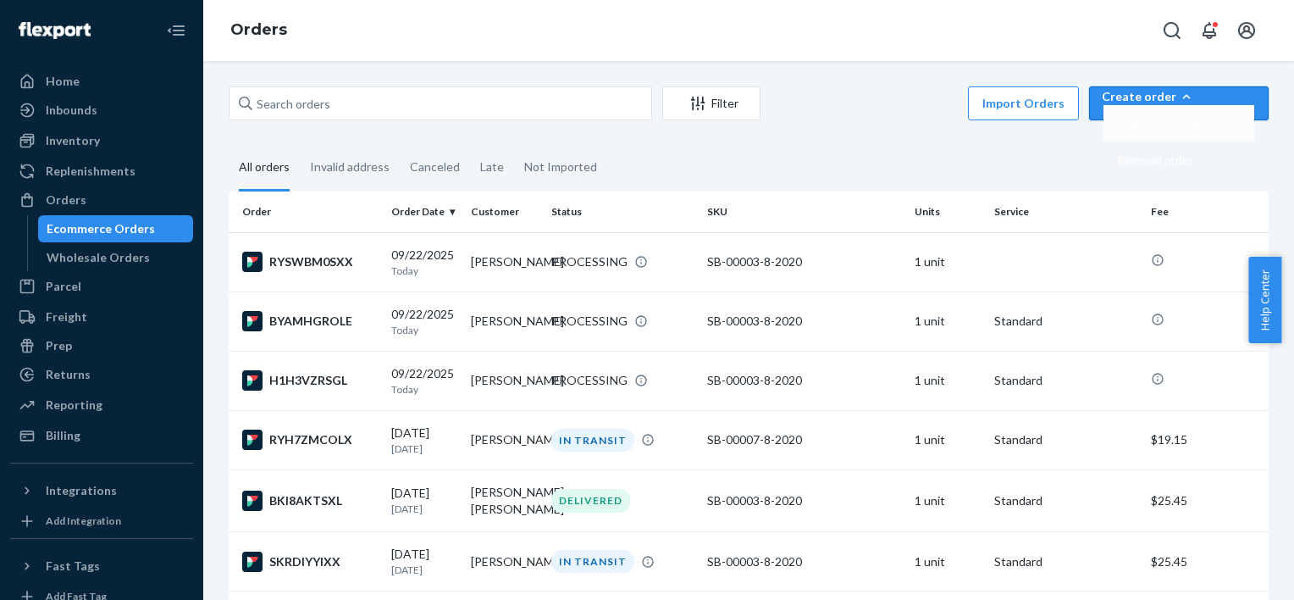
click at [1208, 130] on span "Ecommerce order" at bounding box center [1163, 124] width 93 height 12
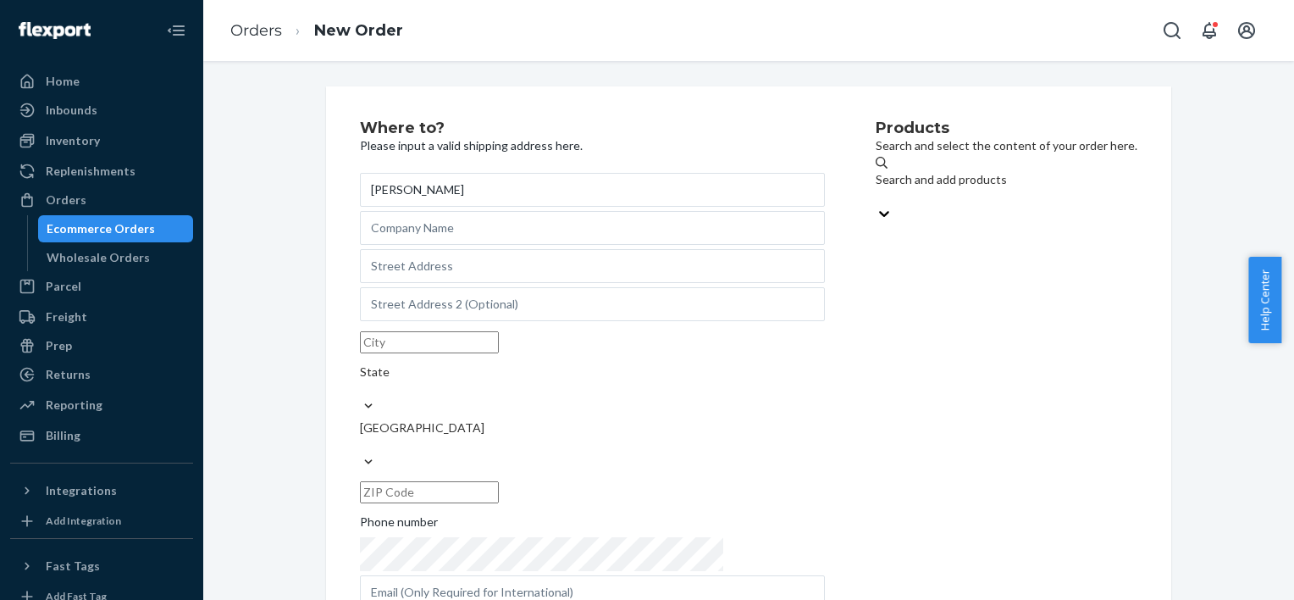
type input "[PERSON_NAME]"
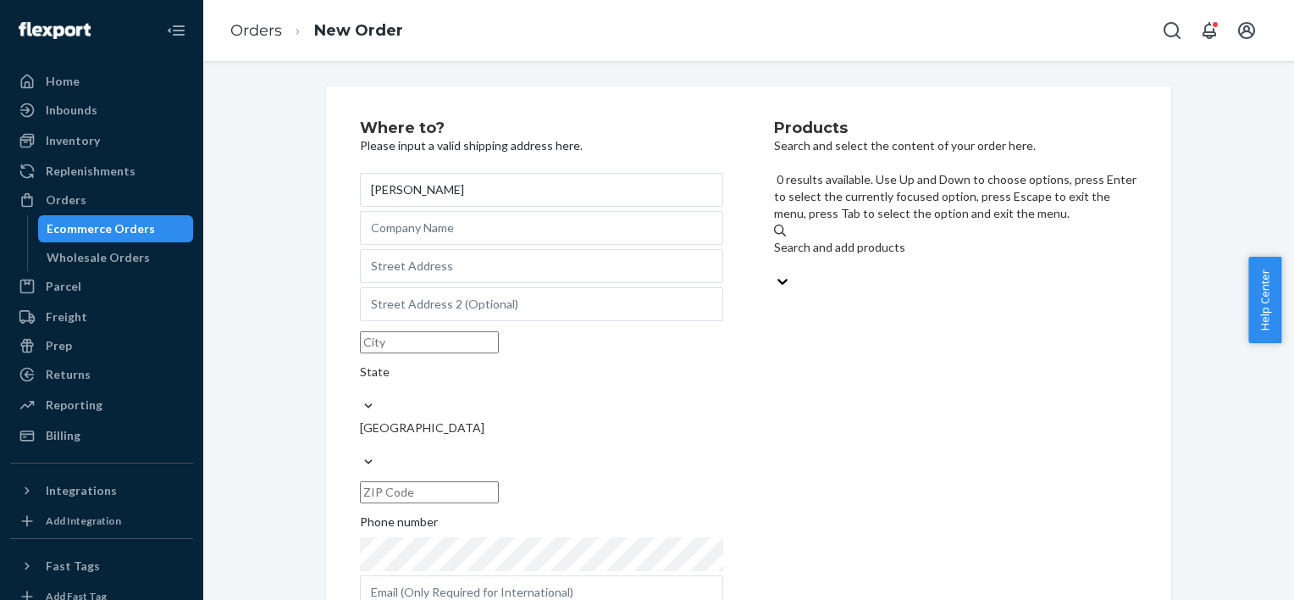
click at [830, 239] on div "Search and add products" at bounding box center [955, 256] width 363 height 34
click at [776, 256] on input "0 results available. Use Up and Down to choose options, press Enter to select t…" at bounding box center [775, 264] width 2 height 17
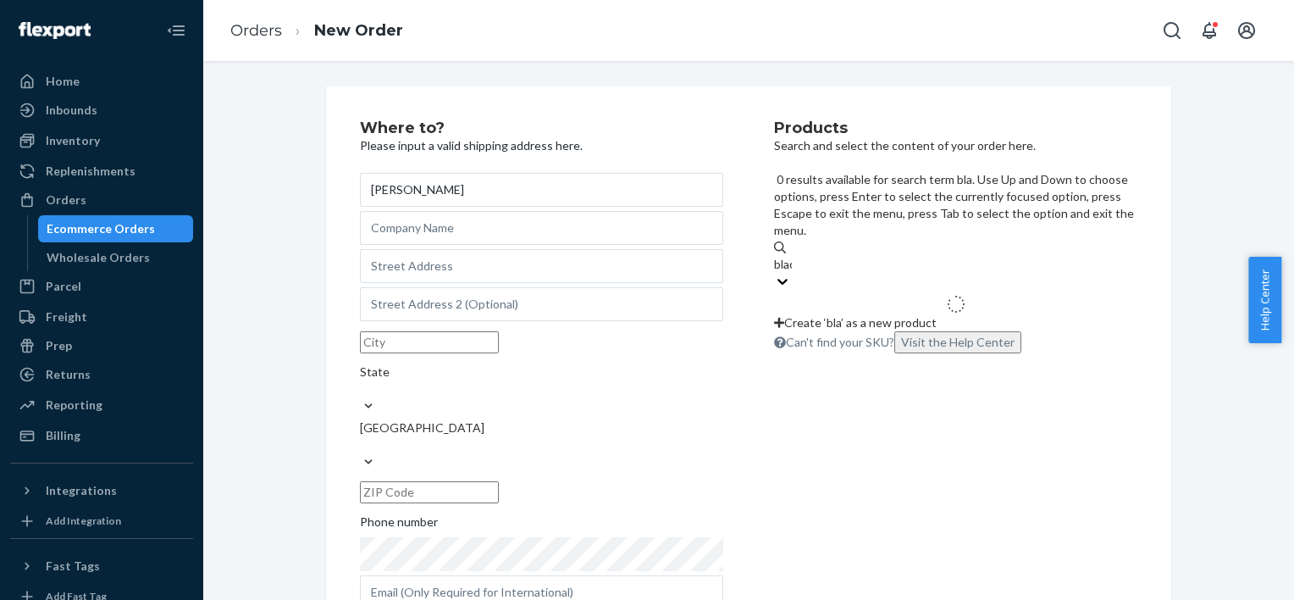
type input "black"
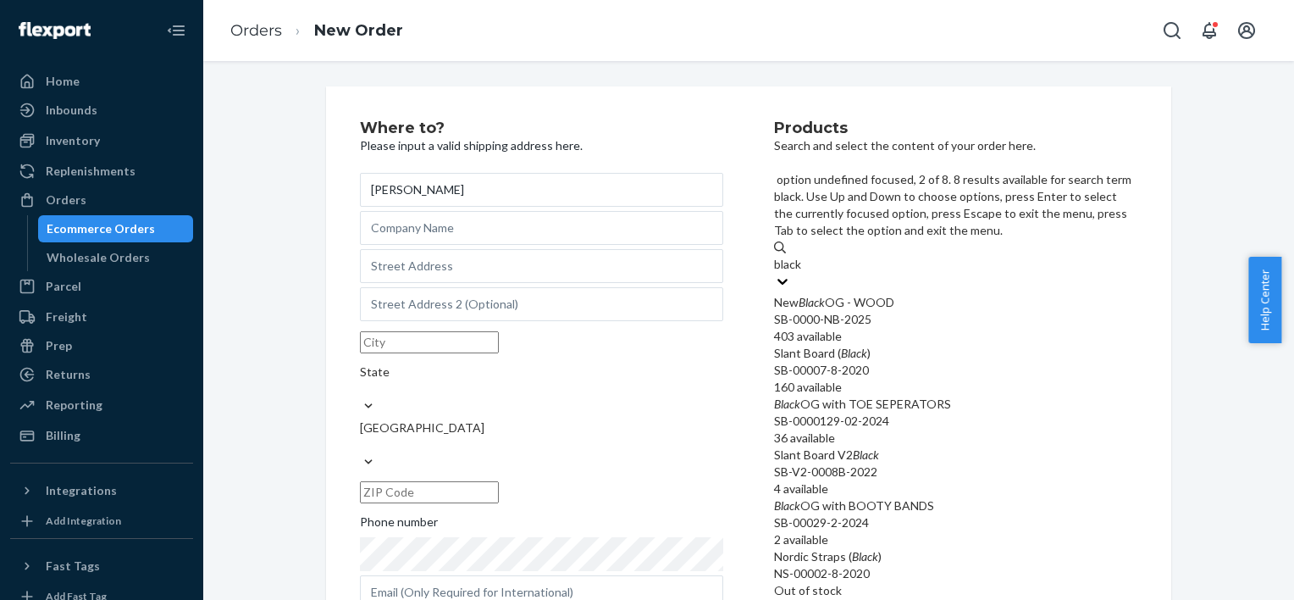
click at [854, 346] on em "Black" at bounding box center [854, 353] width 26 height 14
click at [803, 273] on input "black" at bounding box center [788, 264] width 29 height 17
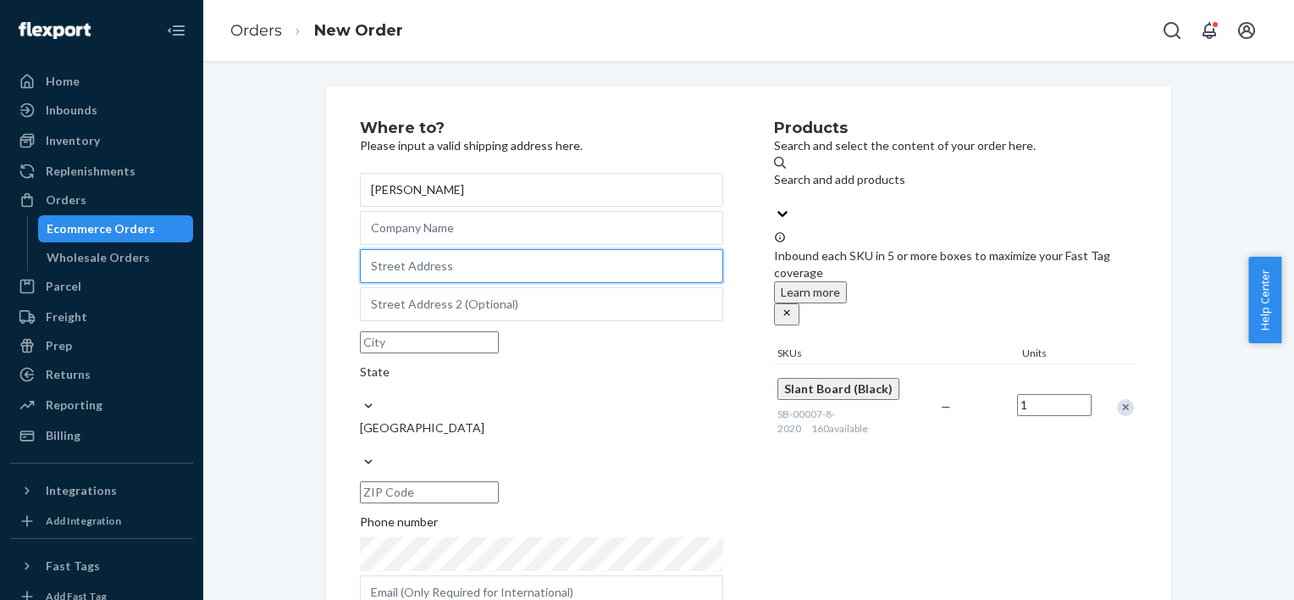
click at [440, 276] on input "text" at bounding box center [541, 266] width 363 height 34
paste input "[STREET_ADDRESS][PERSON_NAME]"
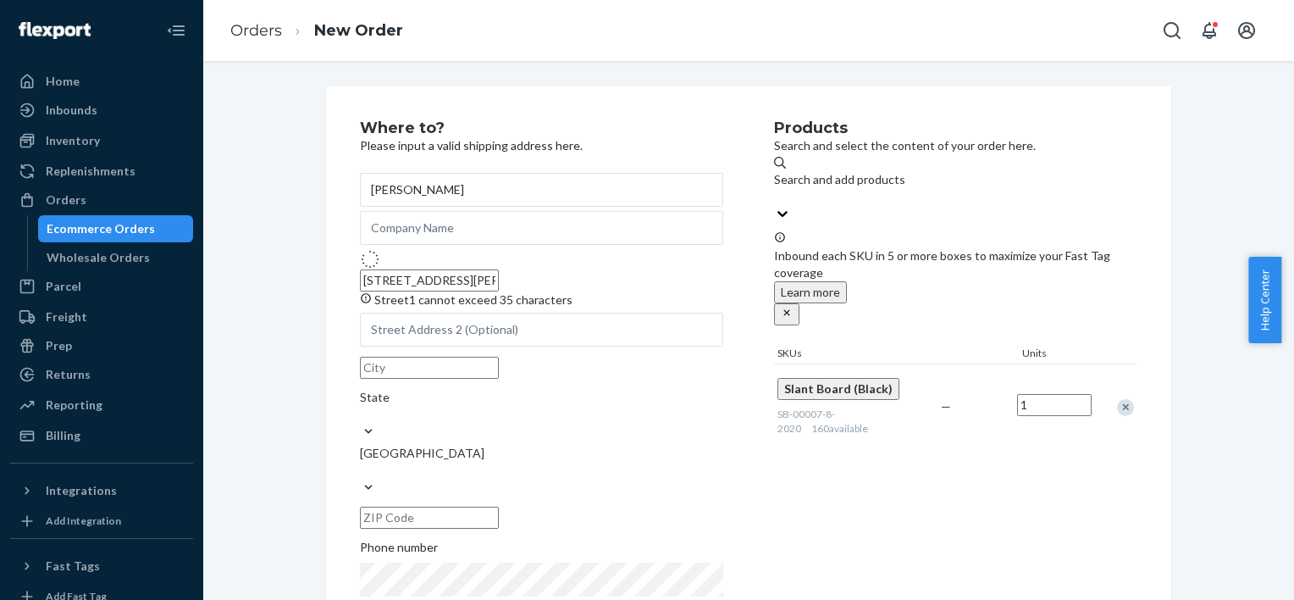
type input "[STREET_ADDRESS]"
type input "[PERSON_NAME]"
type input "72135"
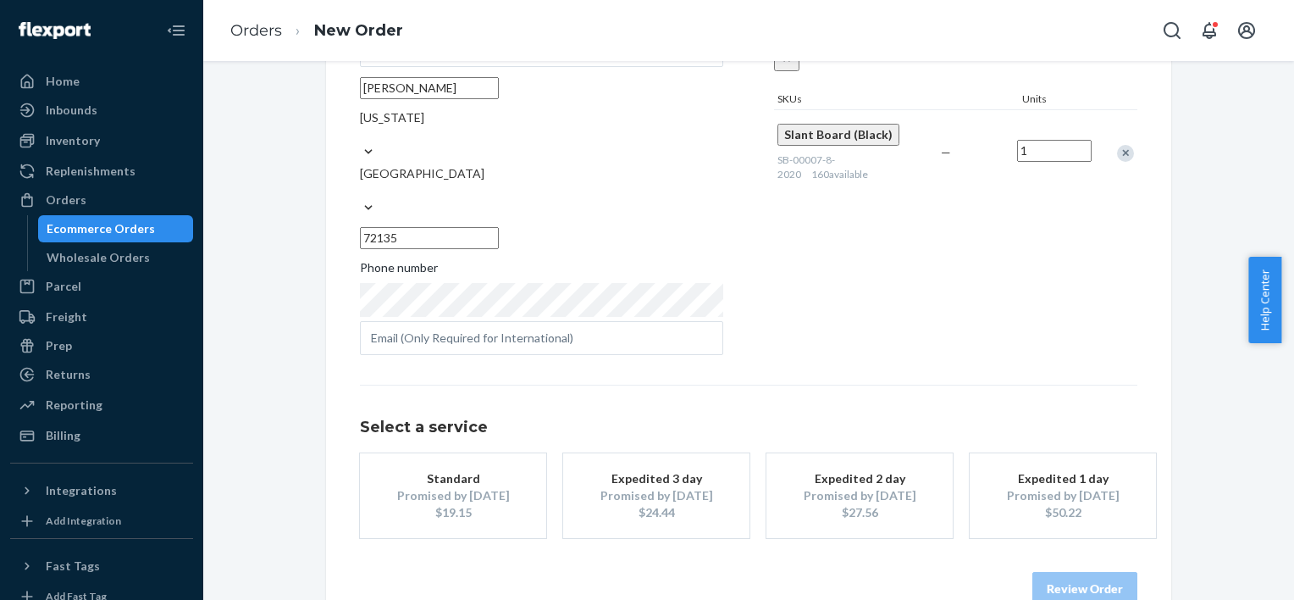
scroll to position [256, 0]
click at [420, 485] on div "Promised by [DATE]" at bounding box center [453, 493] width 136 height 17
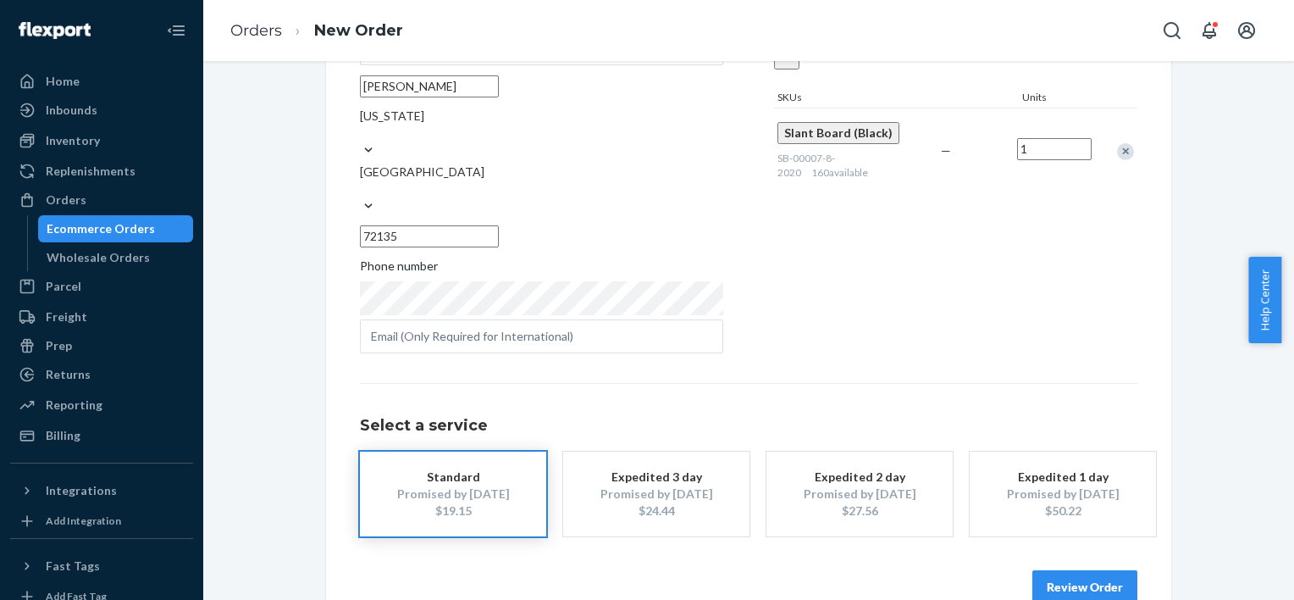
click at [1062, 570] on button "Review Order" at bounding box center [1085, 587] width 105 height 34
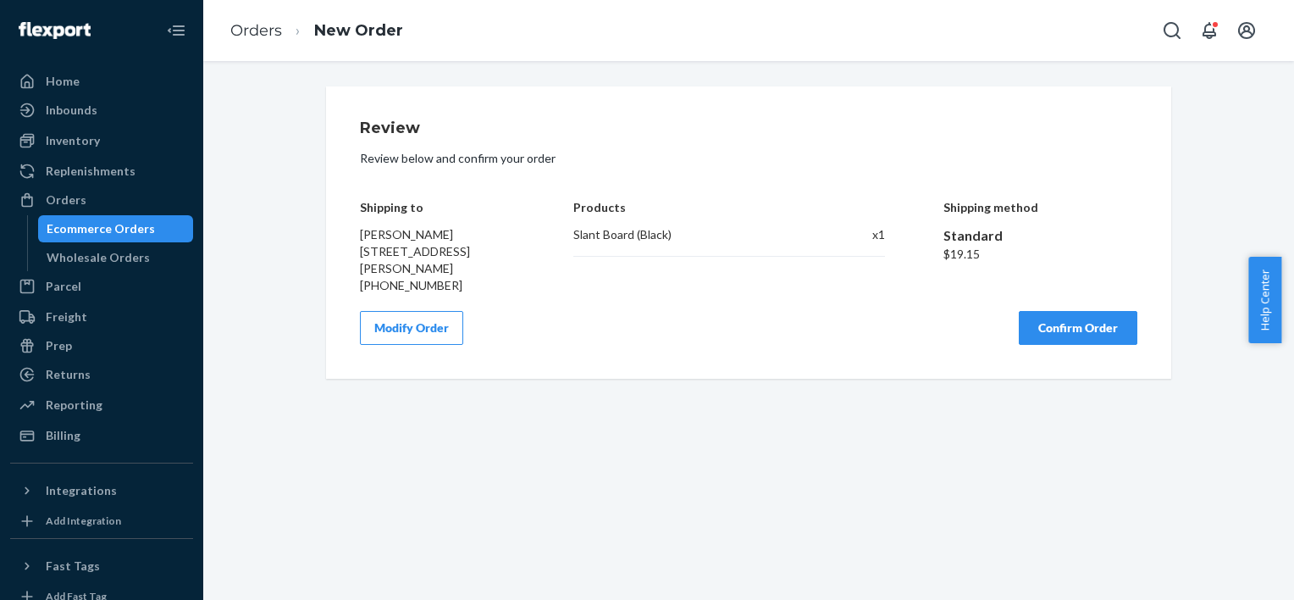
scroll to position [0, 0]
click at [1094, 326] on div "Review Review below and confirm your order Shipping to [PERSON_NAME] [STREET_AD…" at bounding box center [749, 232] width 778 height 224
click at [1076, 345] on button "Confirm Order" at bounding box center [1078, 328] width 119 height 34
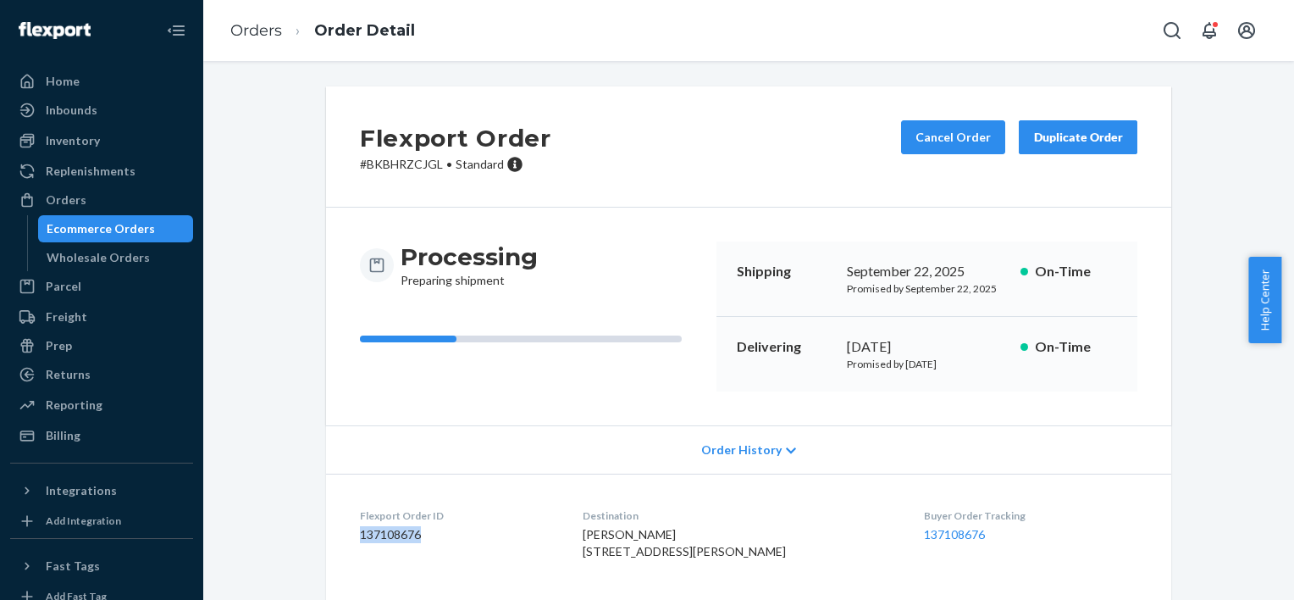
drag, startPoint x: 422, startPoint y: 535, endPoint x: 341, endPoint y: 540, distance: 81.4
click at [341, 540] on dl "Flexport Order ID 137108676 Destination [PERSON_NAME] [STREET_ADDRESS][PERSON_N…" at bounding box center [748, 537] width 845 height 127
copy dd "137108676"
drag, startPoint x: 102, startPoint y: 197, endPoint x: 115, endPoint y: 202, distance: 13.4
click at [102, 197] on div "Orders" at bounding box center [102, 200] width 180 height 24
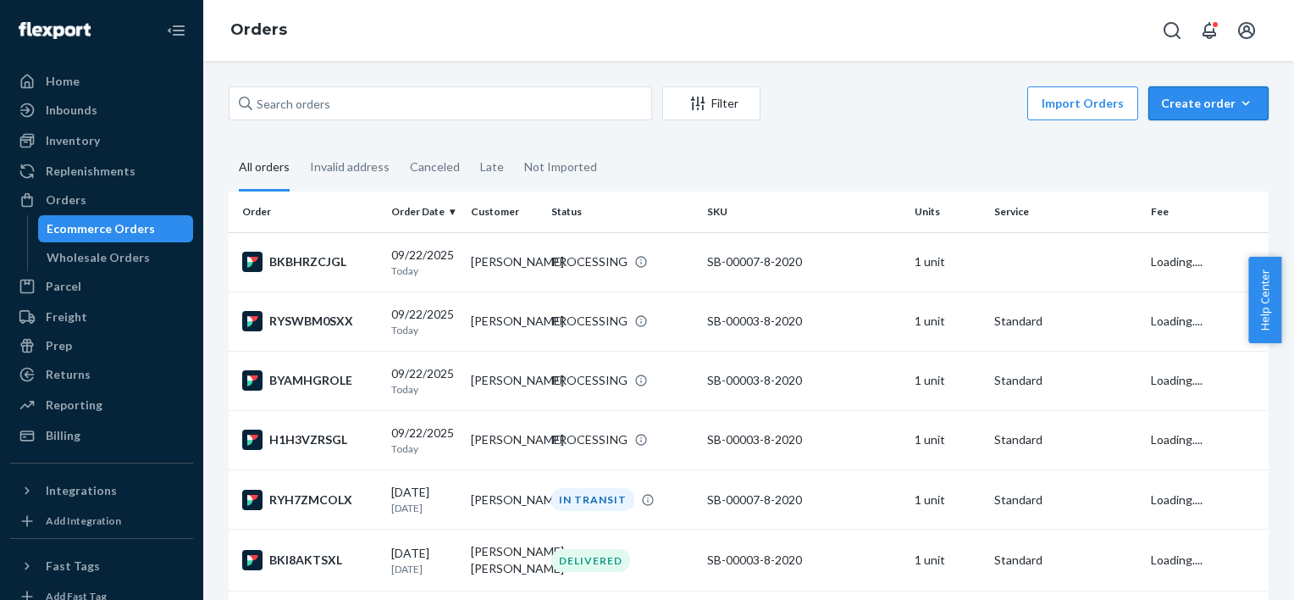
click at [1238, 104] on icon "button" at bounding box center [1246, 103] width 17 height 17
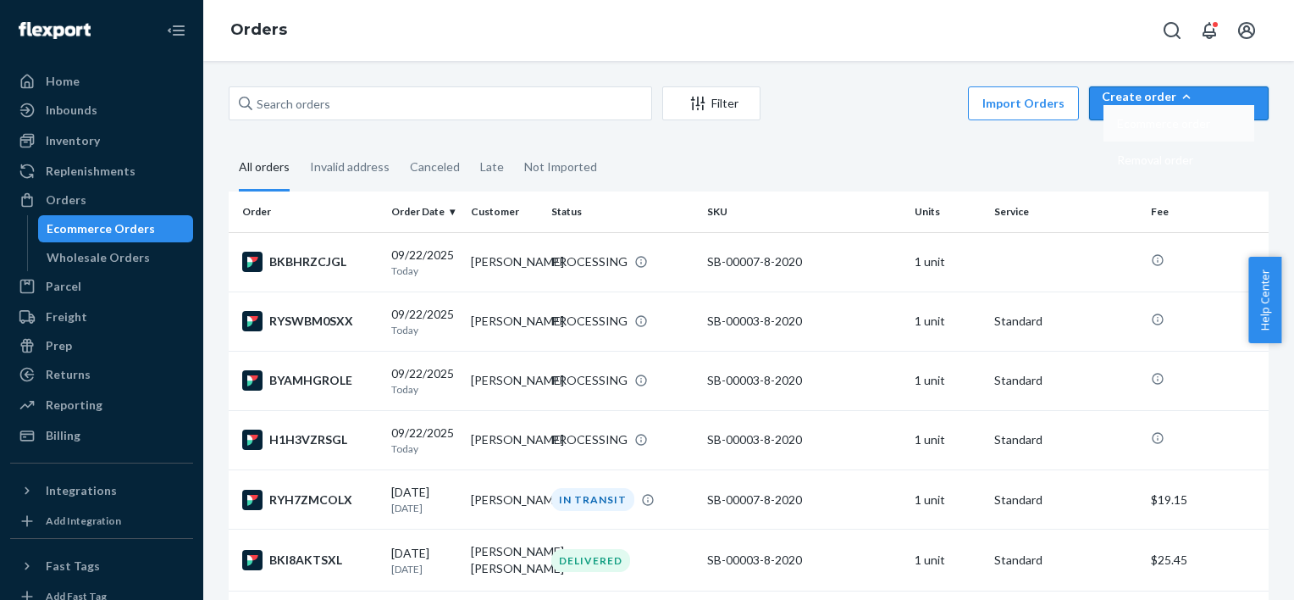
click at [1211, 130] on span "Ecommerce order" at bounding box center [1163, 124] width 93 height 12
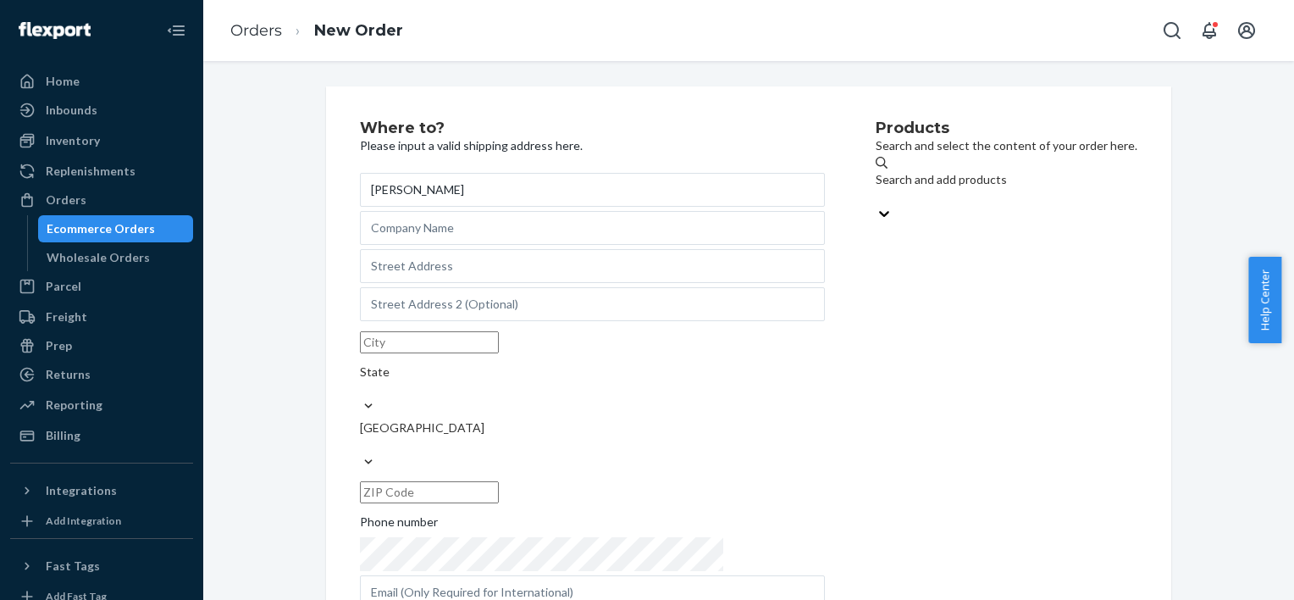
type input "[PERSON_NAME]"
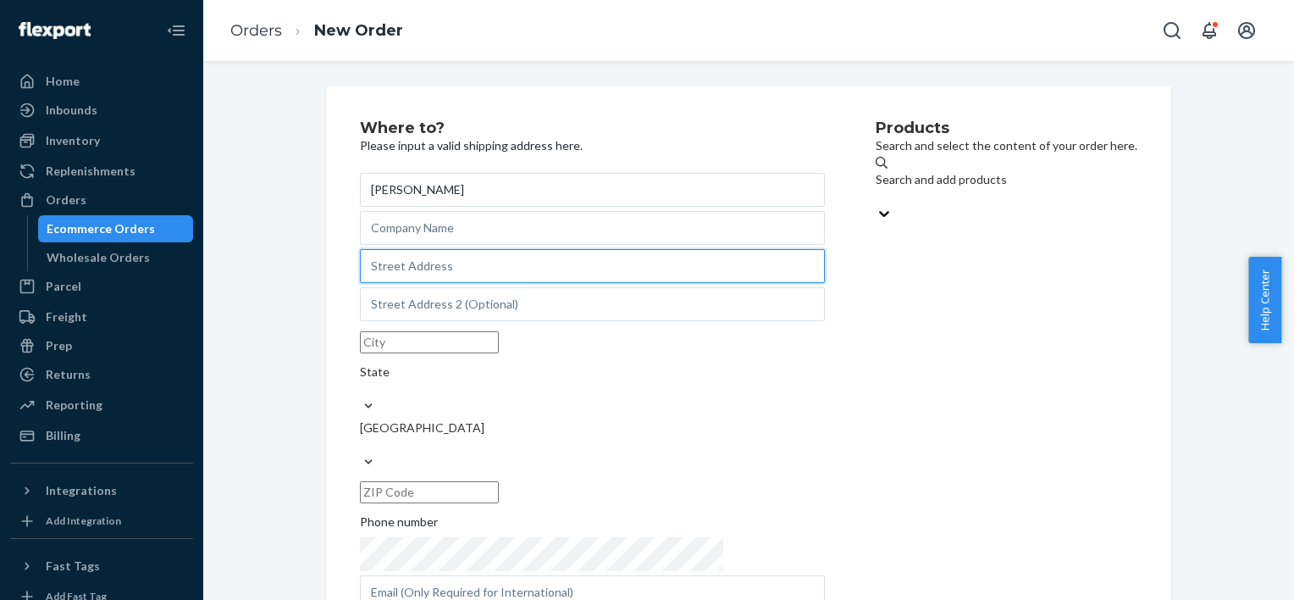
click at [449, 283] on input "text" at bounding box center [592, 266] width 465 height 34
paste input "[STREET_ADDRESS][PERSON_NAME]"
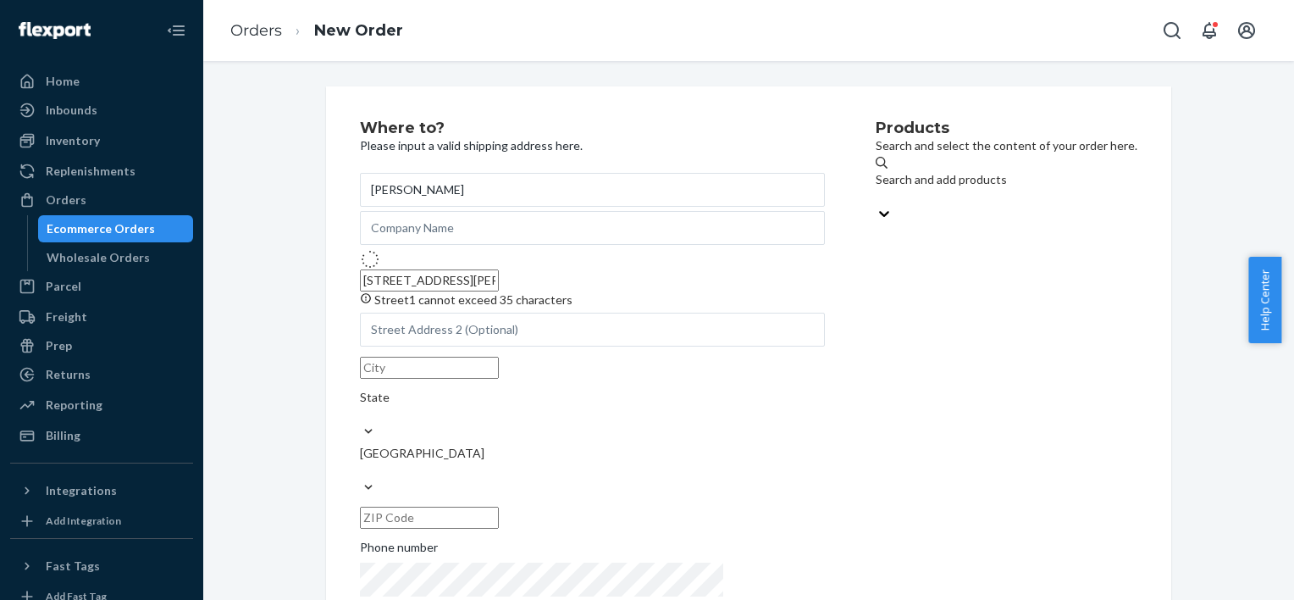
type input "[STREET_ADDRESS][PERSON_NAME]"
type input "Glendora"
type input "91740"
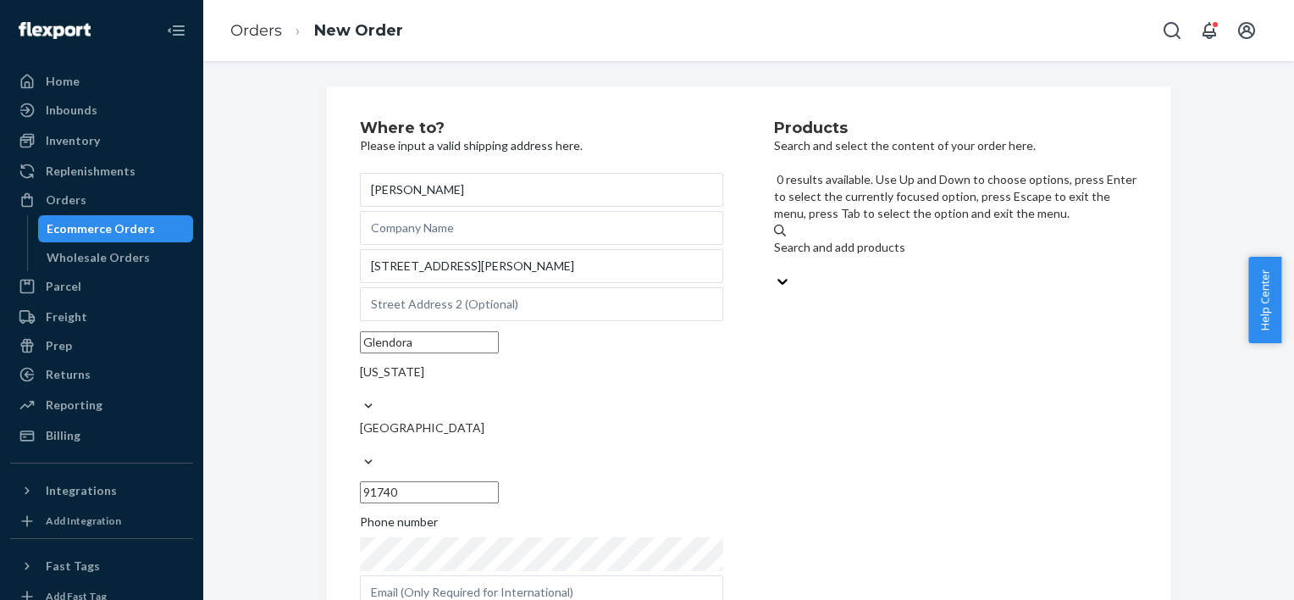
click at [869, 239] on div "Search and add products" at bounding box center [955, 247] width 363 height 17
click at [776, 256] on input "0 results available. Use Up and Down to choose options, press Enter to select t…" at bounding box center [775, 264] width 2 height 17
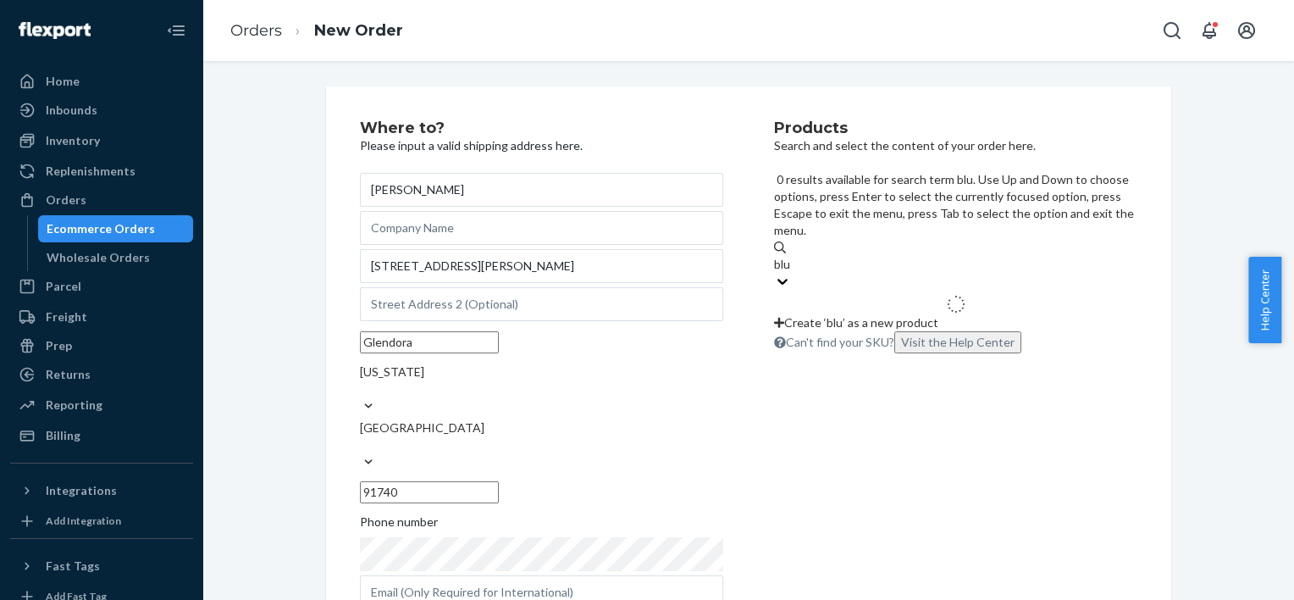
type input "blue"
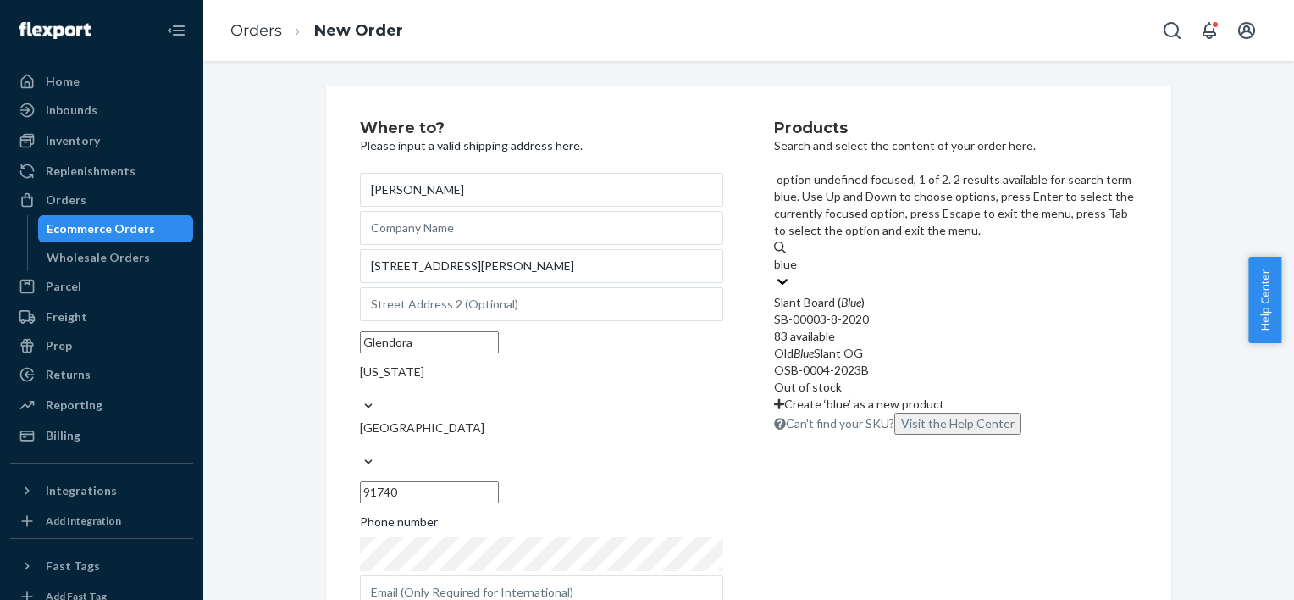
click at [871, 311] on div "SB-00003-8-2020" at bounding box center [955, 319] width 363 height 17
click at [799, 256] on input "blue" at bounding box center [786, 264] width 25 height 17
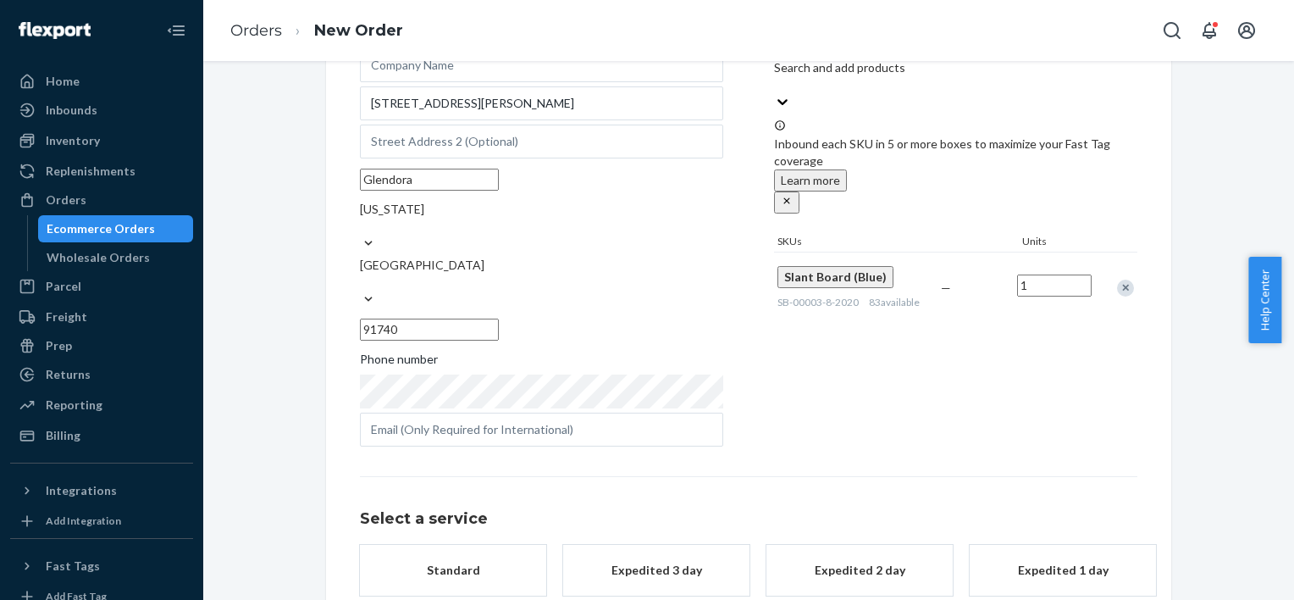
scroll to position [222, 0]
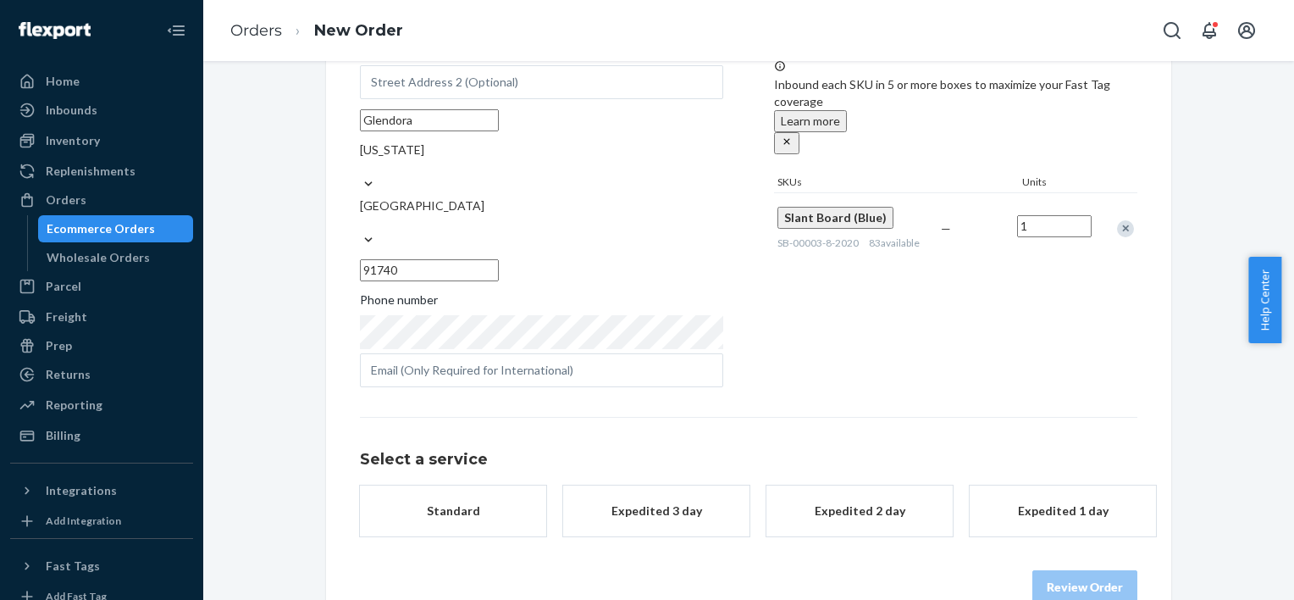
click at [449, 502] on div "Standard" at bounding box center [453, 510] width 136 height 17
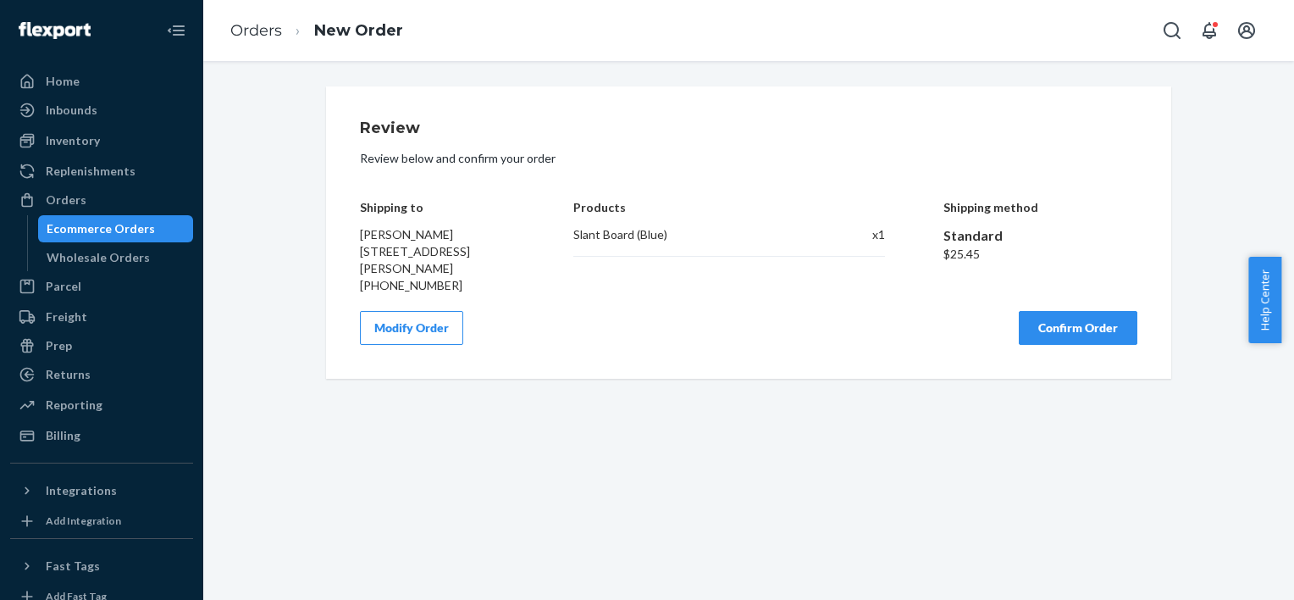
click at [1091, 322] on button "Confirm Order" at bounding box center [1078, 328] width 119 height 34
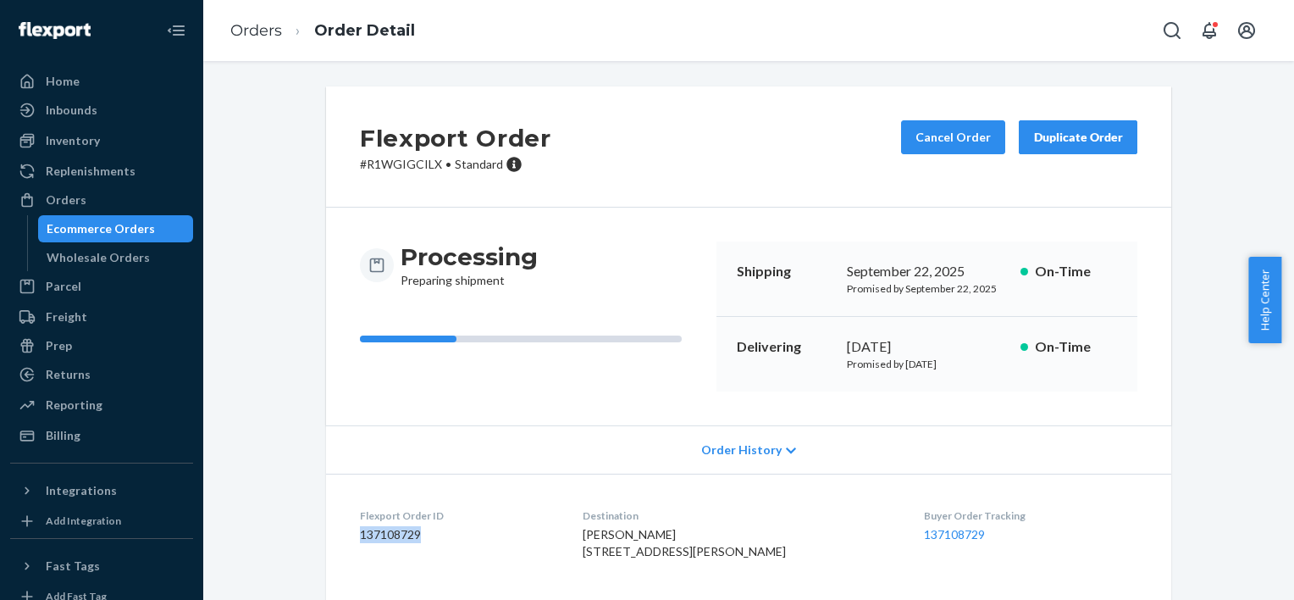
drag, startPoint x: 415, startPoint y: 537, endPoint x: 355, endPoint y: 542, distance: 60.4
click at [360, 542] on div "Flexport Order ID 137108729" at bounding box center [458, 537] width 196 height 58
copy dd "137108729"
drag, startPoint x: 112, startPoint y: 200, endPoint x: 178, endPoint y: 200, distance: 66.1
click at [112, 200] on div "Orders" at bounding box center [102, 200] width 180 height 24
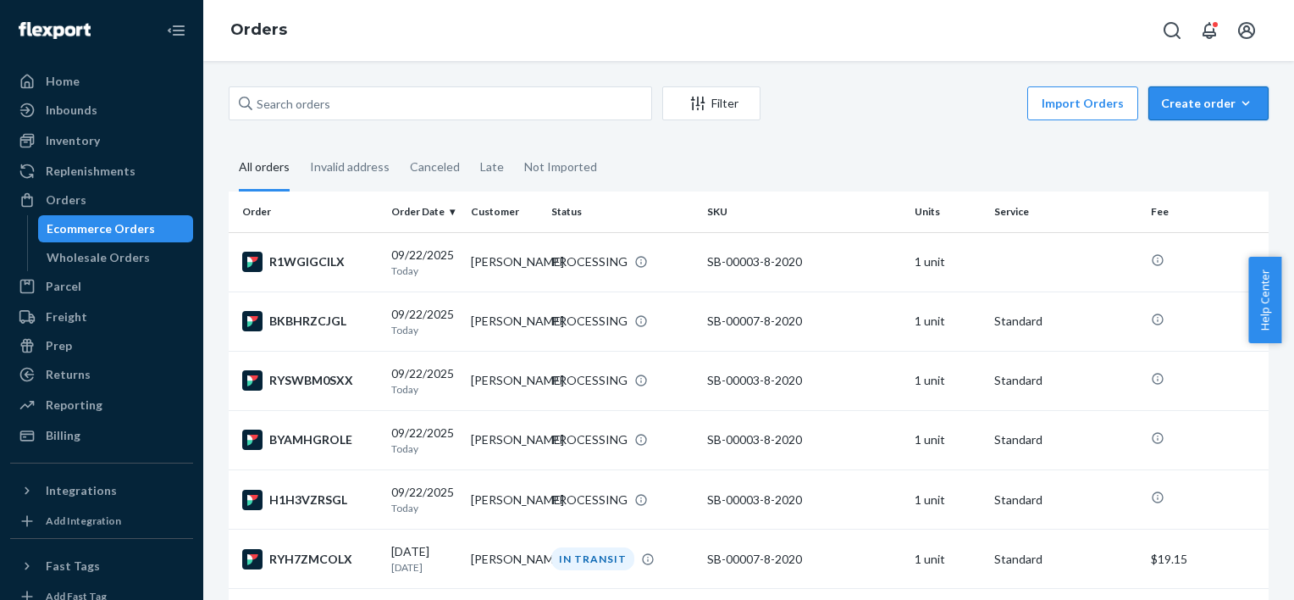
click at [1238, 99] on icon "button" at bounding box center [1246, 103] width 17 height 17
click at [1202, 130] on span "Ecommerce order" at bounding box center [1163, 124] width 93 height 12
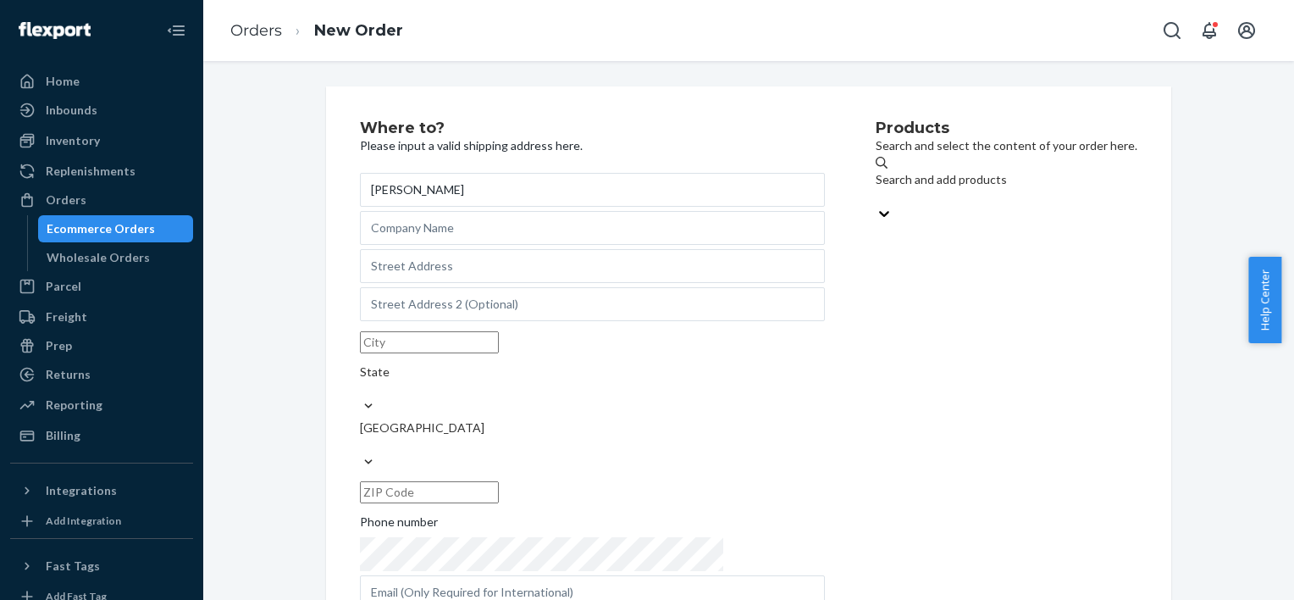
type input "[PERSON_NAME]"
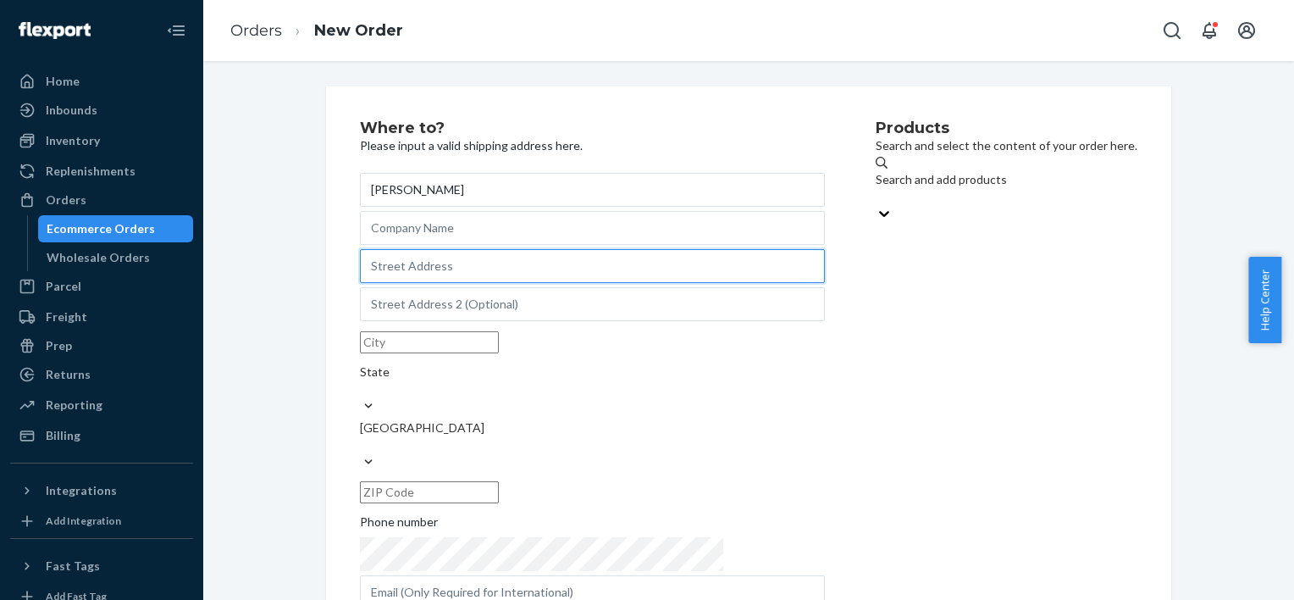
click at [451, 283] on input "text" at bounding box center [592, 266] width 465 height 34
paste input "[STREET_ADDRESS]"
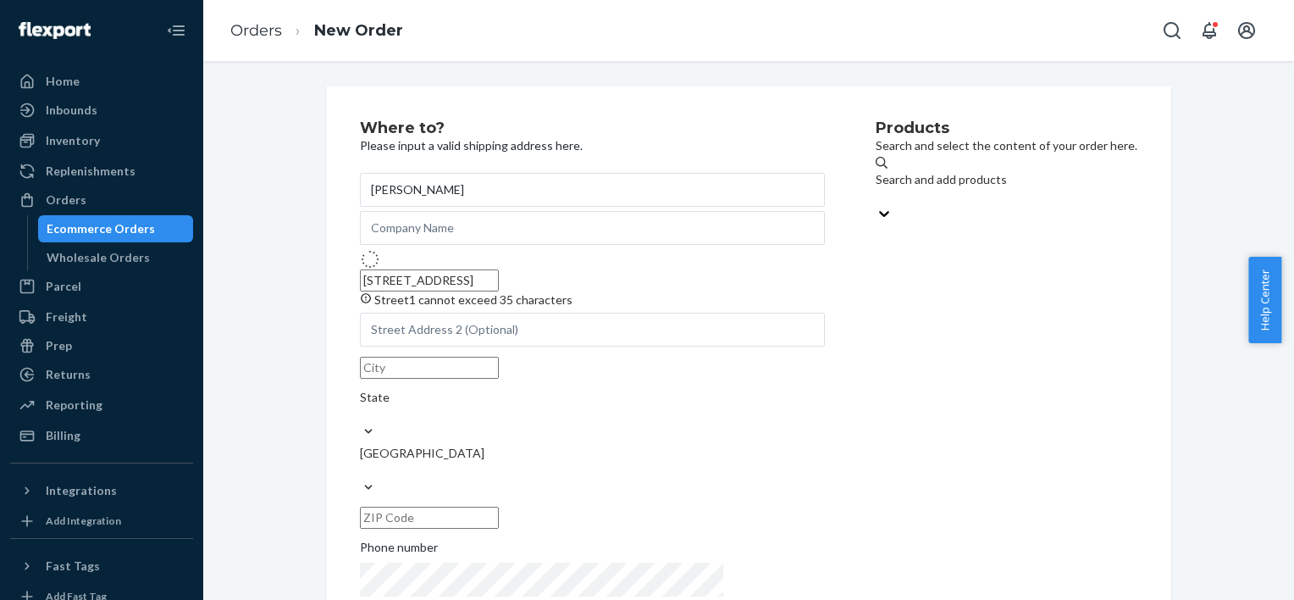
type input "7 Ensbury Pl"
type input "Little Rock"
type input "72223"
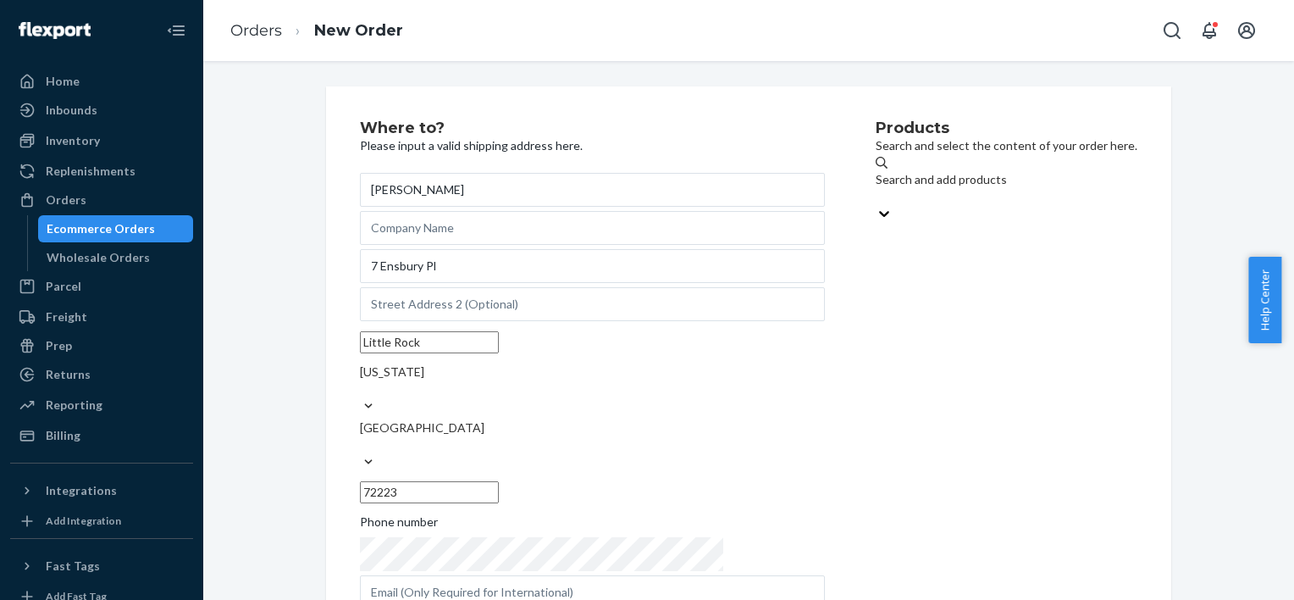
click at [876, 183] on div "Search and add products" at bounding box center [1007, 179] width 262 height 17
click at [876, 188] on input "Search and add products" at bounding box center [877, 196] width 2 height 17
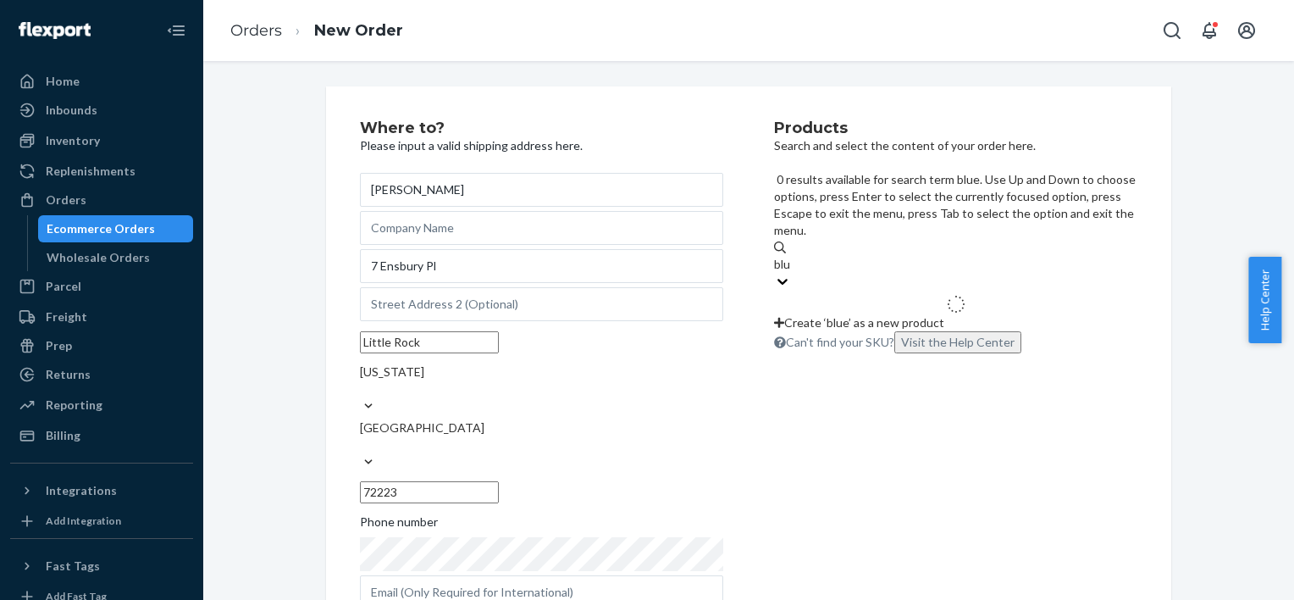
type input "blue"
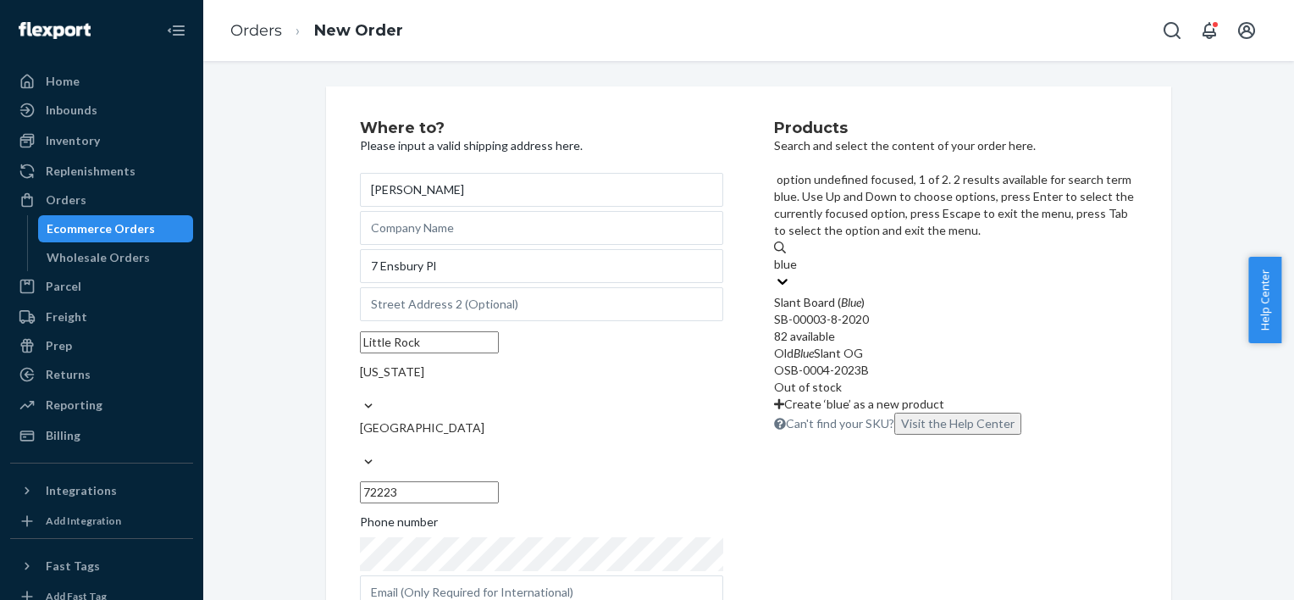
click at [861, 295] on em "Blue" at bounding box center [851, 302] width 20 height 14
click at [799, 256] on input "blue" at bounding box center [786, 264] width 25 height 17
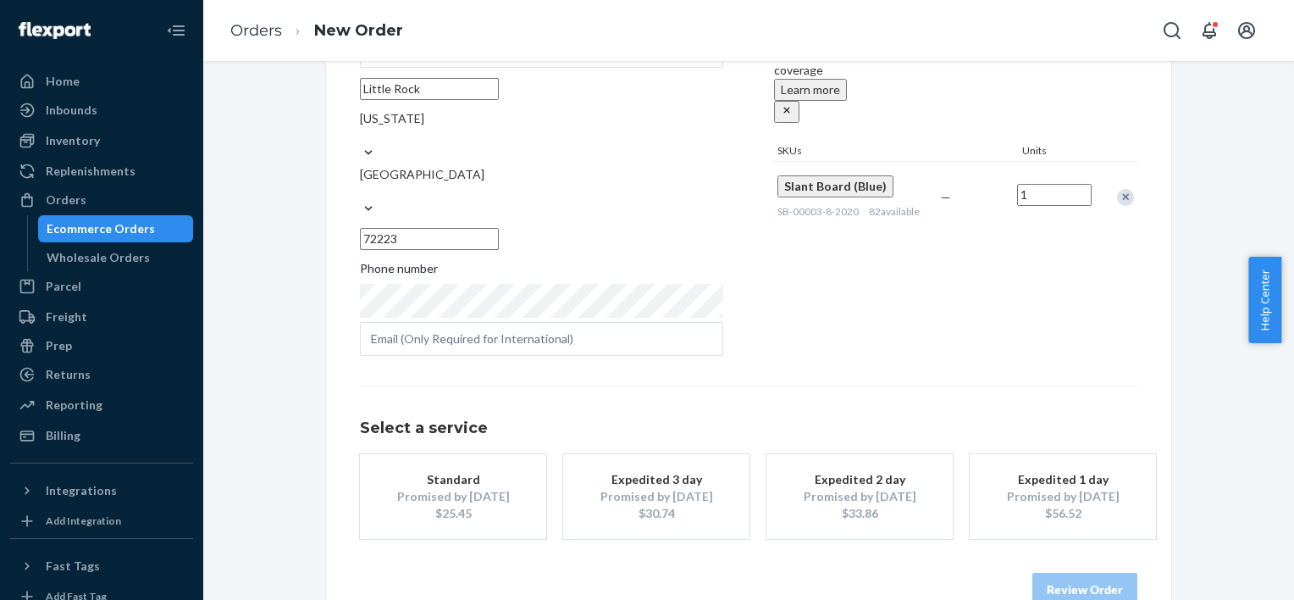
scroll to position [256, 0]
click at [486, 485] on div "Promised by [DATE]" at bounding box center [453, 493] width 136 height 17
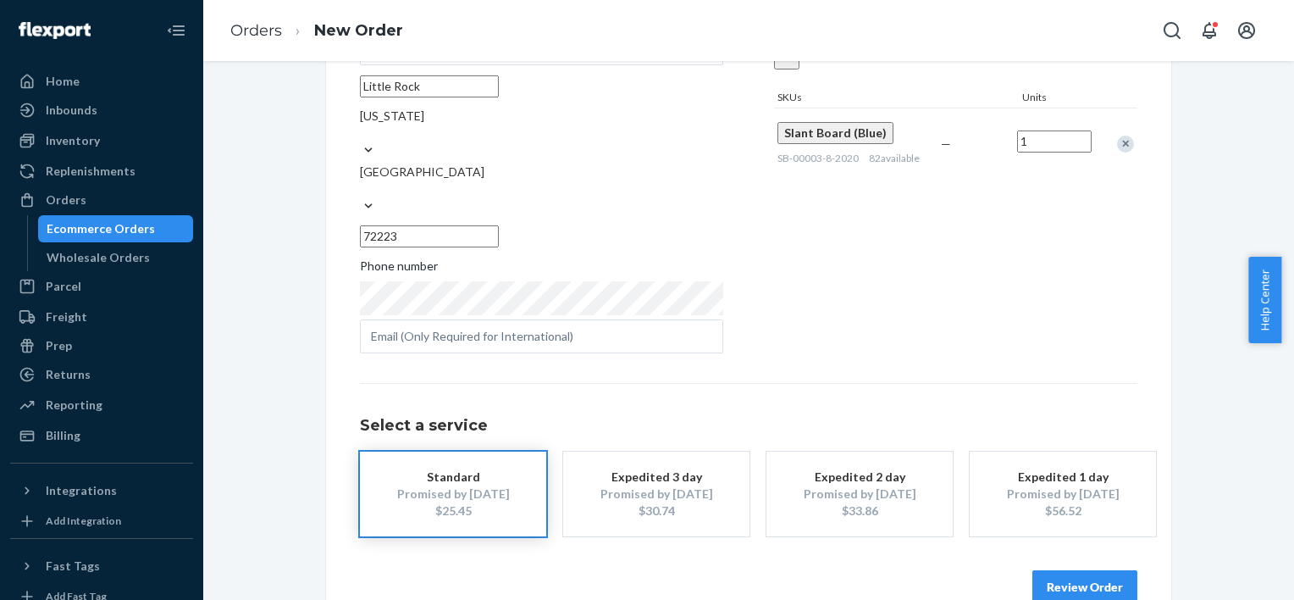
click at [1076, 570] on button "Review Order" at bounding box center [1085, 587] width 105 height 34
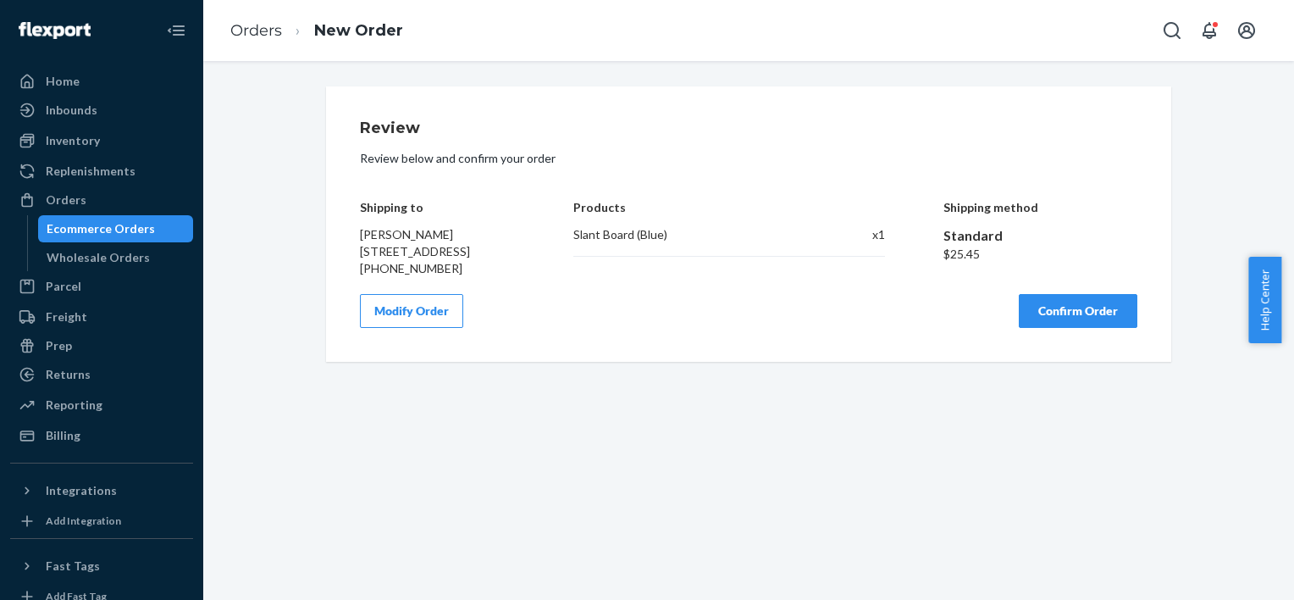
scroll to position [0, 0]
click at [1061, 326] on button "Confirm Order" at bounding box center [1078, 311] width 119 height 34
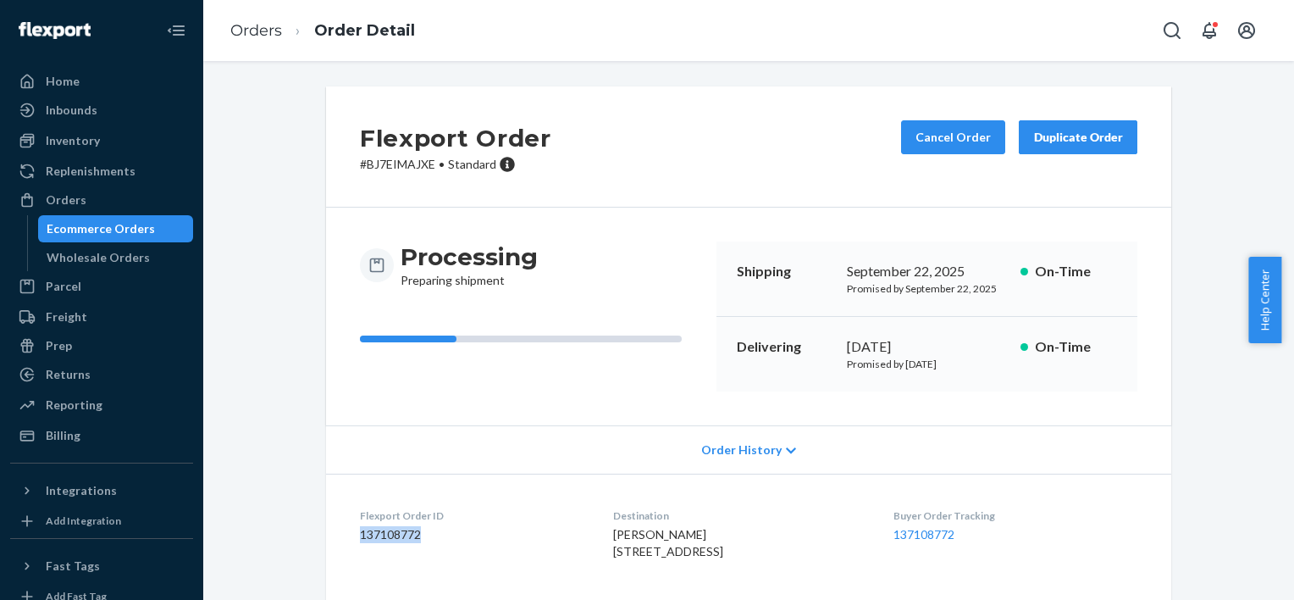
drag, startPoint x: 392, startPoint y: 535, endPoint x: 349, endPoint y: 537, distance: 43.3
click at [349, 537] on dl "Flexport Order ID 137108772 Destination [PERSON_NAME] [STREET_ADDRESS] US Buyer…" at bounding box center [748, 537] width 845 height 127
copy dd "137108772"
drag, startPoint x: 45, startPoint y: 197, endPoint x: 114, endPoint y: 202, distance: 68.8
click at [46, 197] on div "Orders" at bounding box center [66, 199] width 41 height 17
